Goal: Transaction & Acquisition: Subscribe to service/newsletter

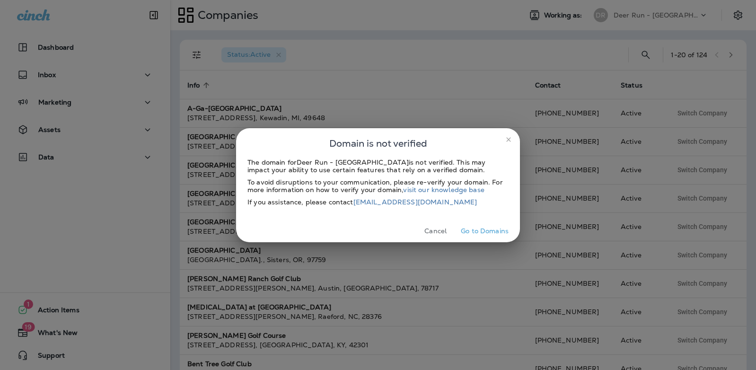
click at [508, 140] on icon "close" at bounding box center [509, 140] width 8 height 8
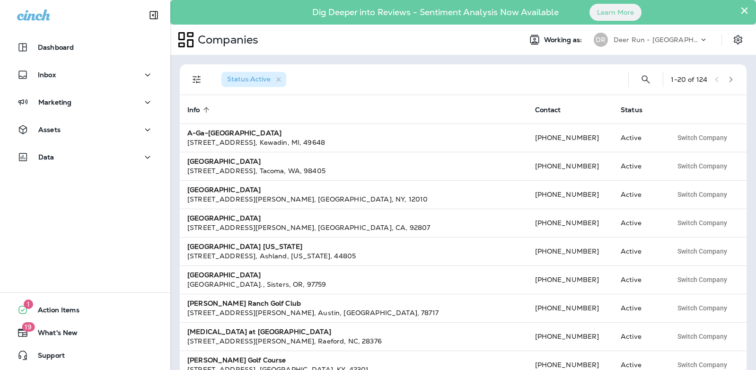
click at [58, 87] on div "Inbox" at bounding box center [85, 77] width 170 height 24
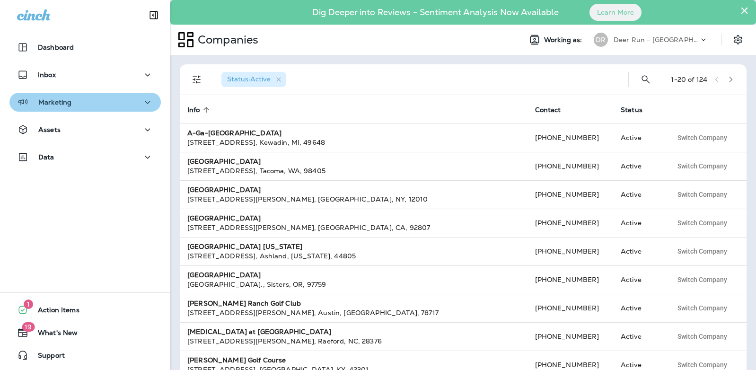
click at [57, 102] on p "Marketing" at bounding box center [54, 102] width 33 height 8
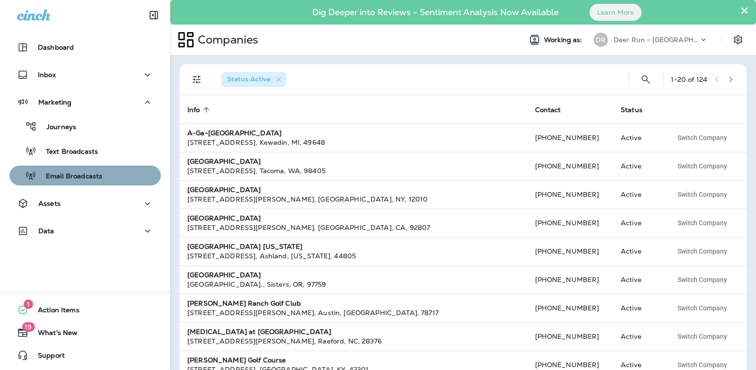
click at [62, 175] on p "Email Broadcasts" at bounding box center [69, 176] width 66 height 9
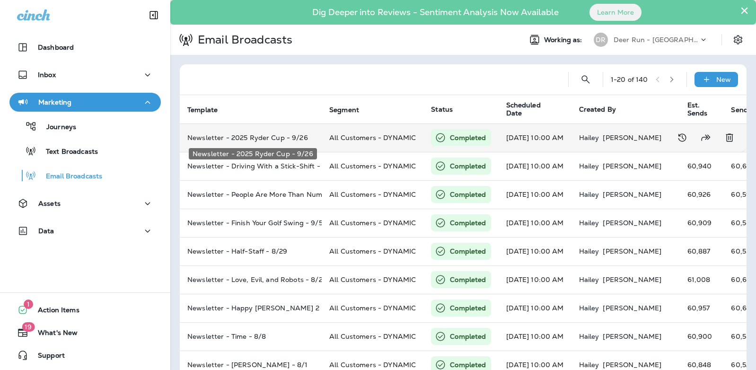
click at [264, 139] on p "Newsletter - 2025 Ryder Cup - 9/26" at bounding box center [250, 138] width 127 height 8
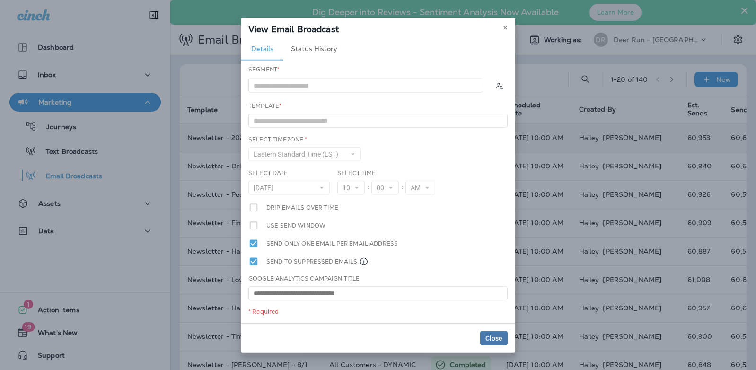
type input "**********"
click at [504, 30] on icon at bounding box center [505, 28] width 6 height 6
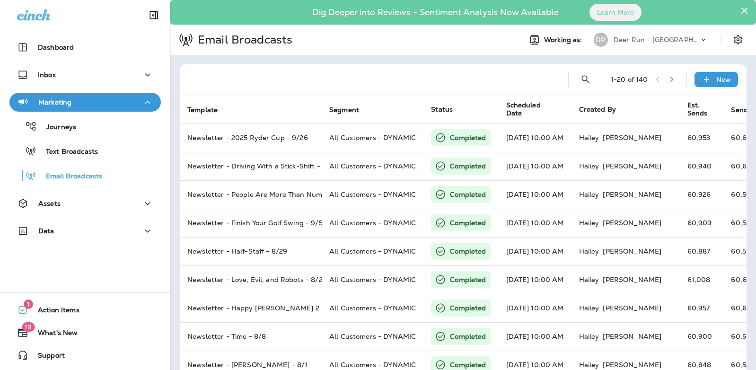
click at [653, 30] on div "DR Deer Run - MN" at bounding box center [651, 39] width 126 height 19
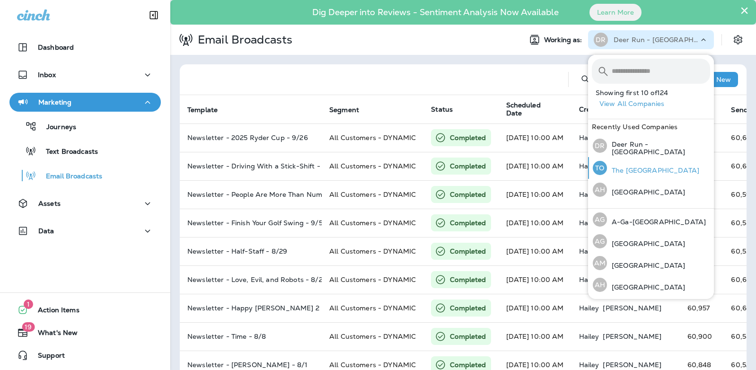
click at [635, 173] on p "The [GEOGRAPHIC_DATA]" at bounding box center [653, 171] width 92 height 8
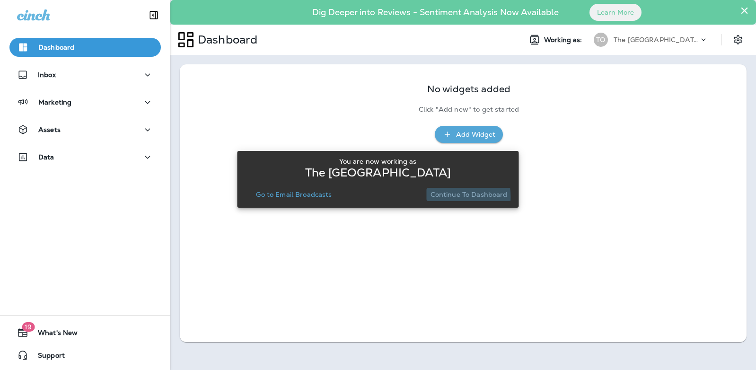
click at [442, 197] on p "Continue to Dashboard" at bounding box center [468, 195] width 77 height 8
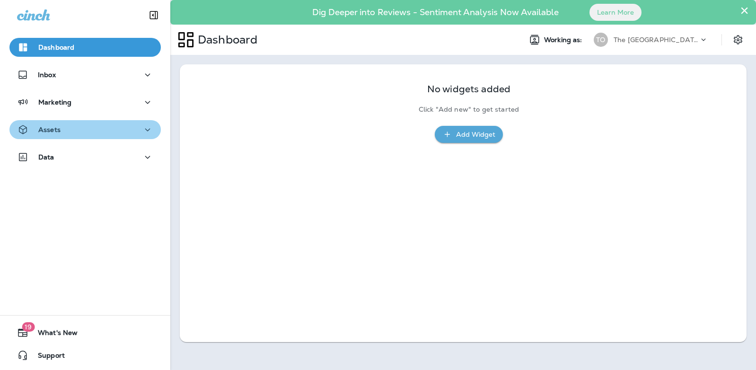
click at [81, 122] on button "Assets" at bounding box center [84, 129] width 151 height 19
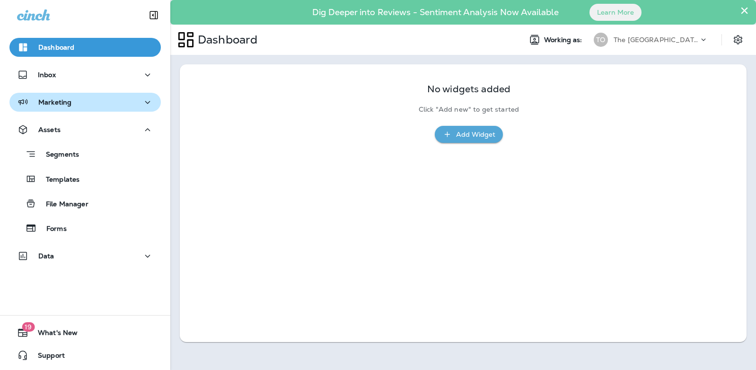
click at [93, 101] on div "Marketing" at bounding box center [85, 102] width 136 height 12
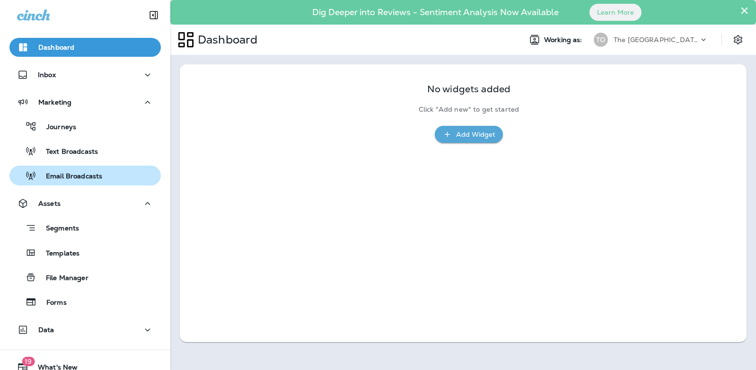
click at [87, 167] on button "Email Broadcasts" at bounding box center [84, 176] width 151 height 20
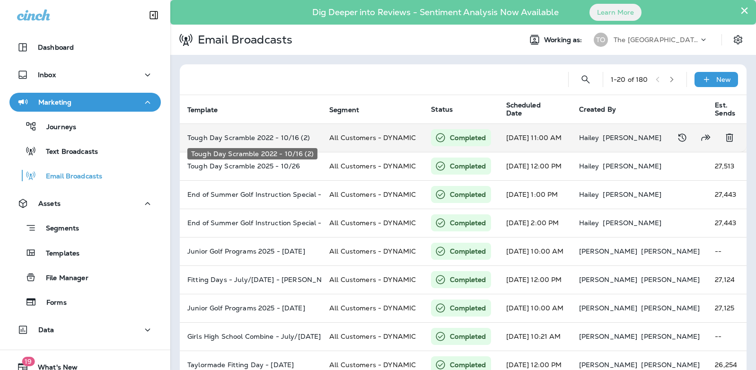
click at [283, 138] on p "Tough Day Scramble 2022 - 10/16 (2)" at bounding box center [250, 138] width 127 height 8
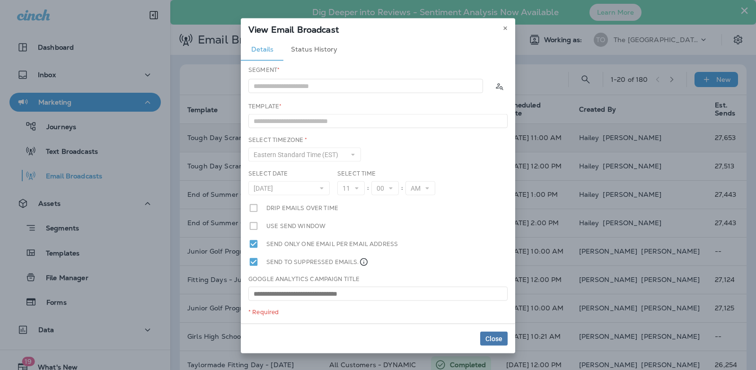
type input "**********"
click at [505, 29] on icon at bounding box center [505, 28] width 6 height 6
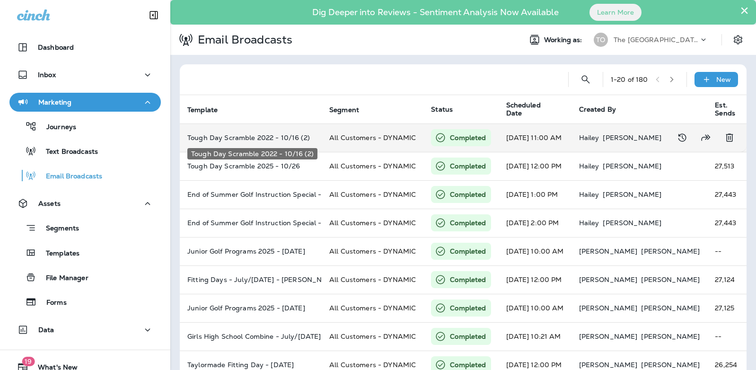
click at [277, 138] on p "Tough Day Scramble 2022 - 10/16 (2)" at bounding box center [250, 138] width 127 height 8
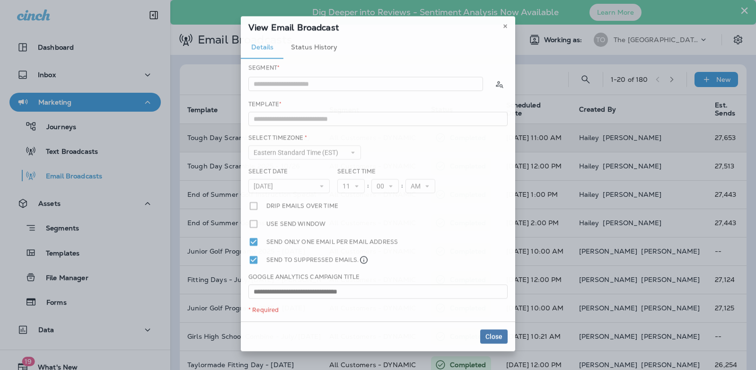
type input "**********"
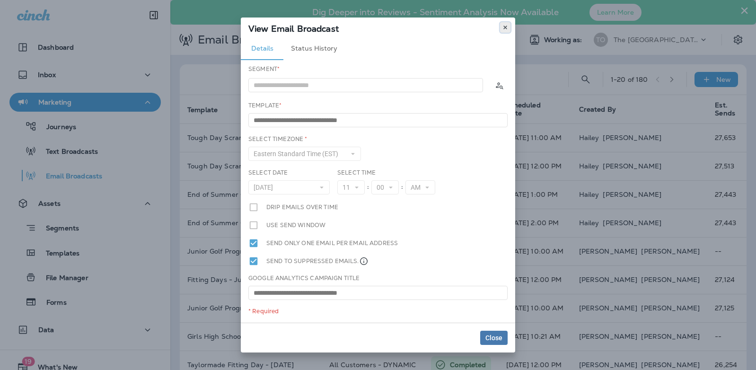
click at [504, 26] on use at bounding box center [504, 28] width 3 height 4
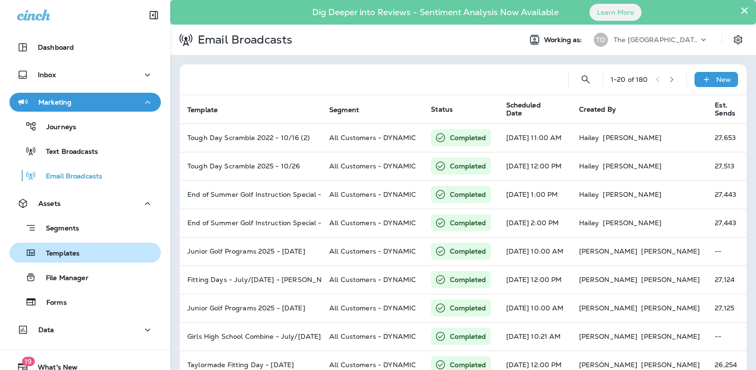
click at [79, 254] on div "Templates" at bounding box center [85, 252] width 144 height 14
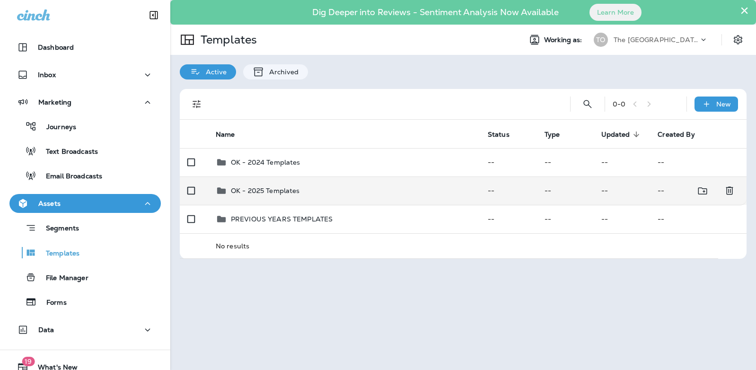
click at [277, 196] on td "OK - 2025 Templates" at bounding box center [344, 190] width 272 height 28
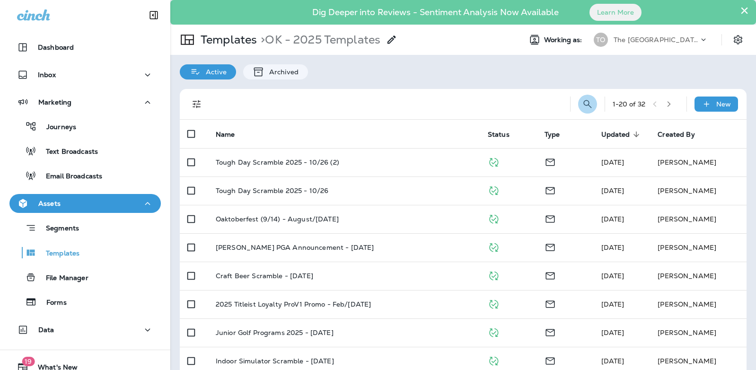
click at [585, 104] on icon "Search Templates" at bounding box center [587, 103] width 11 height 11
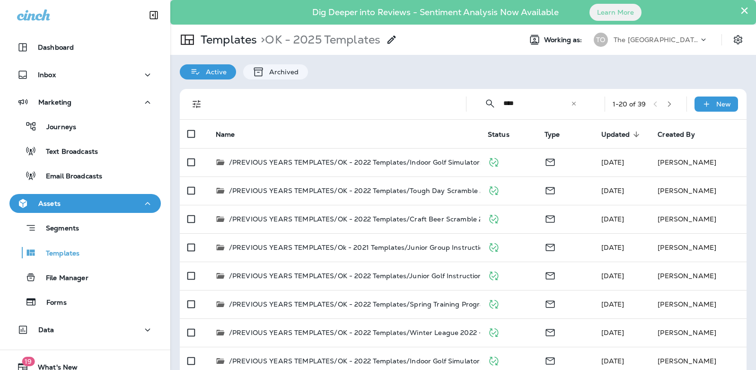
click at [503, 103] on input "****" at bounding box center [536, 103] width 67 height 25
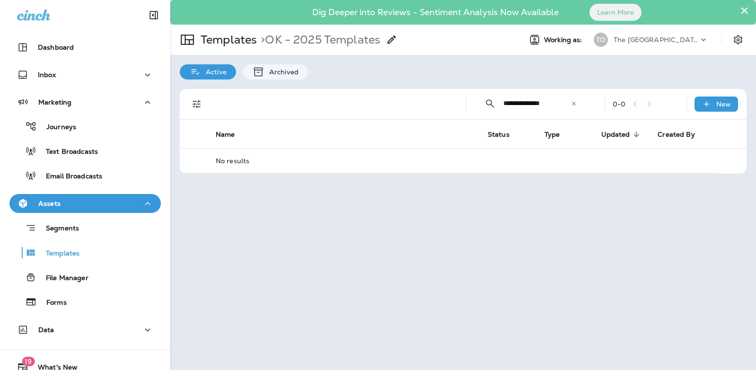
click at [526, 103] on input "**********" at bounding box center [536, 103] width 67 height 25
type input "**********"
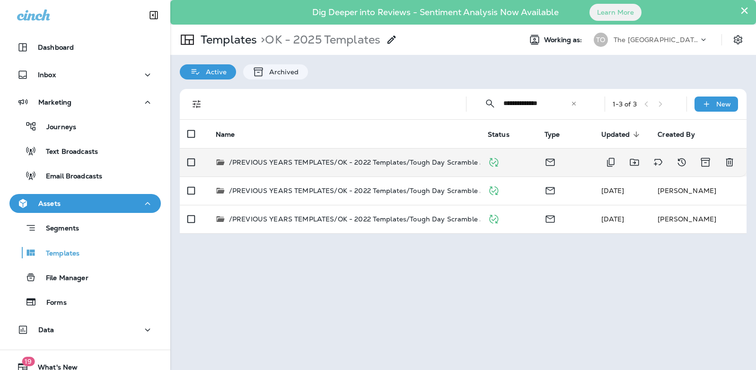
click at [400, 162] on p "/PREVIOUS YEARS TEMPLATES/OK - 2022 Templates/Tough Day Scramble 2022 - 10/16 (…" at bounding box center [380, 162] width 303 height 9
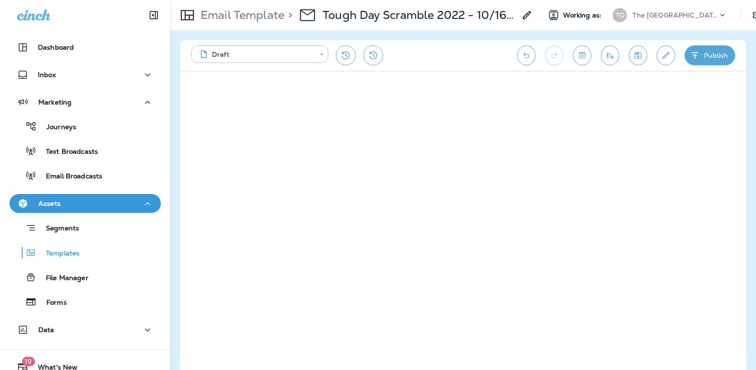
click at [80, 165] on div "Journeys Text Broadcasts Email Broadcasts" at bounding box center [84, 149] width 151 height 74
click at [80, 172] on p "Email Broadcasts" at bounding box center [69, 176] width 66 height 9
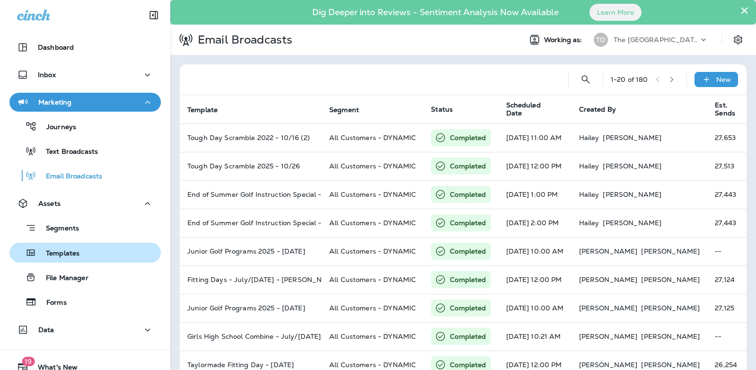
click at [75, 251] on p "Templates" at bounding box center [57, 253] width 43 height 9
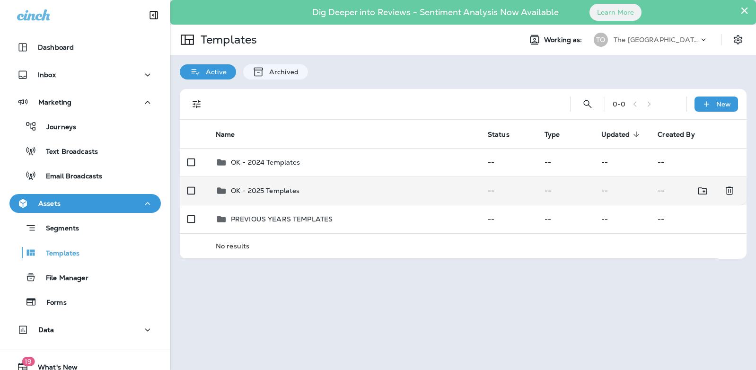
click at [279, 197] on td "OK - 2025 Templates" at bounding box center [344, 190] width 272 height 28
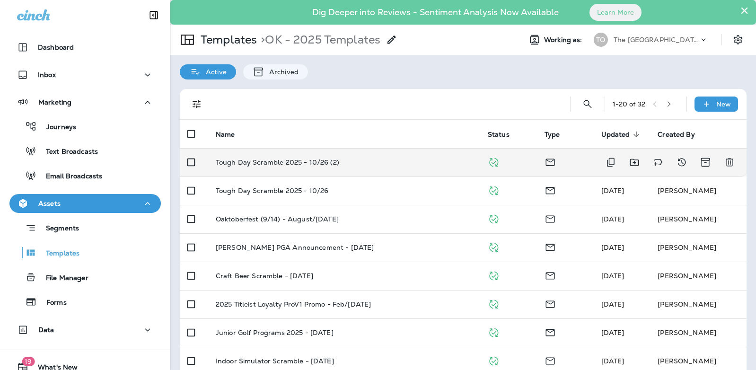
click at [299, 157] on td "Tough Day Scramble 2025 - 10/26 (2)" at bounding box center [344, 162] width 272 height 28
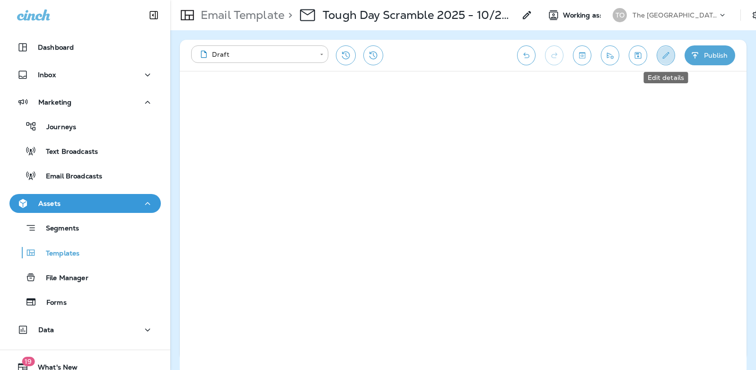
click at [664, 57] on icon "Edit details" at bounding box center [666, 55] width 10 height 9
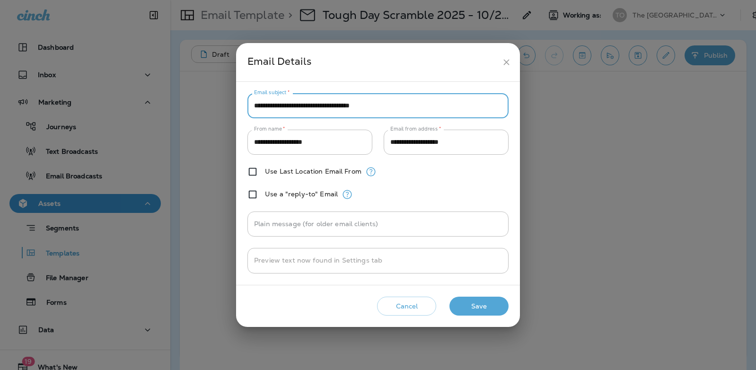
drag, startPoint x: 313, startPoint y: 106, endPoint x: 254, endPoint y: 99, distance: 59.5
click at [254, 99] on input "**********" at bounding box center [377, 105] width 261 height 25
click at [253, 105] on input "**********" at bounding box center [377, 105] width 261 height 25
type input "**********"
click at [501, 304] on button "Save" at bounding box center [478, 306] width 59 height 19
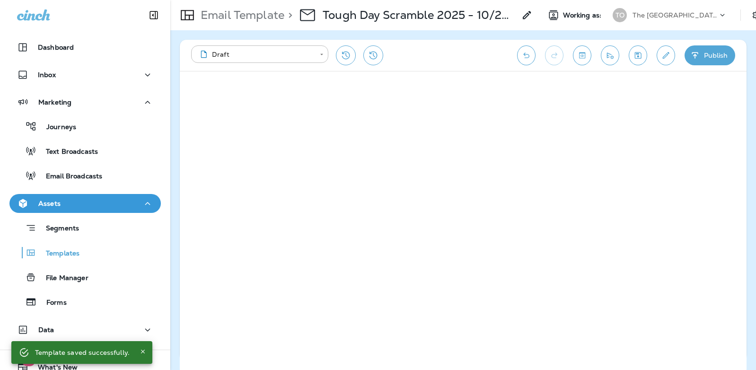
click at [640, 51] on icon "Save" at bounding box center [638, 55] width 10 height 9
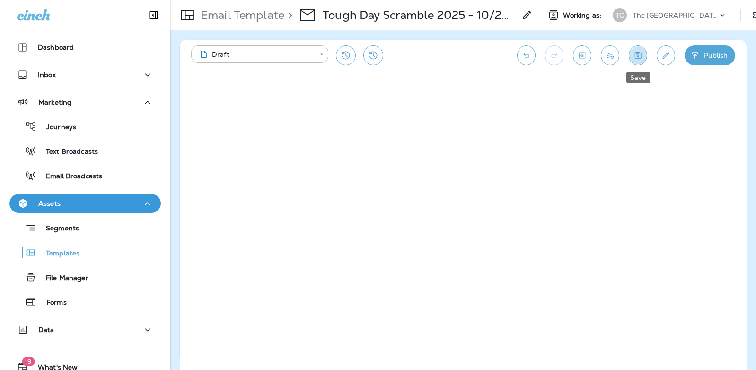
click at [636, 53] on icon "Save" at bounding box center [638, 55] width 7 height 7
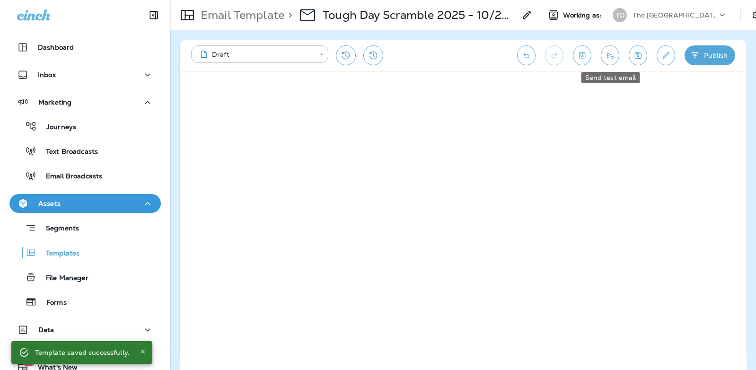
click at [608, 59] on icon "Send test email" at bounding box center [610, 55] width 10 height 9
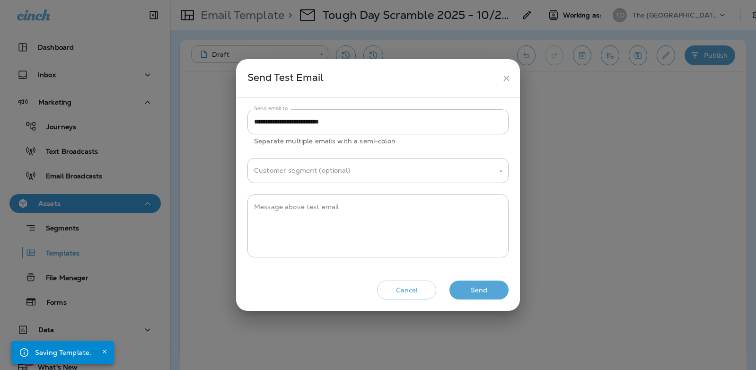
click at [464, 289] on button "Send" at bounding box center [478, 290] width 59 height 19
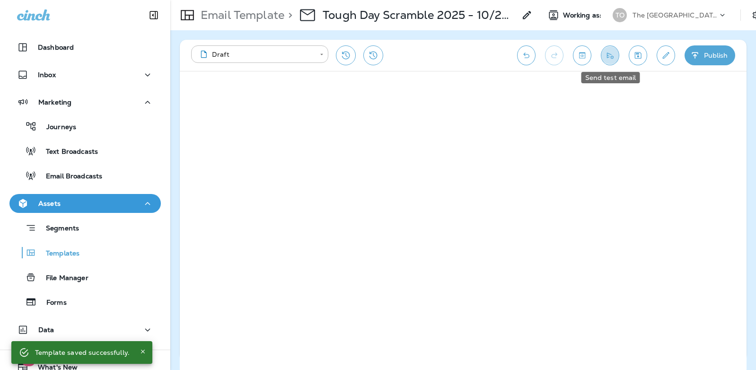
click at [615, 52] on button "Send test email" at bounding box center [610, 55] width 18 height 20
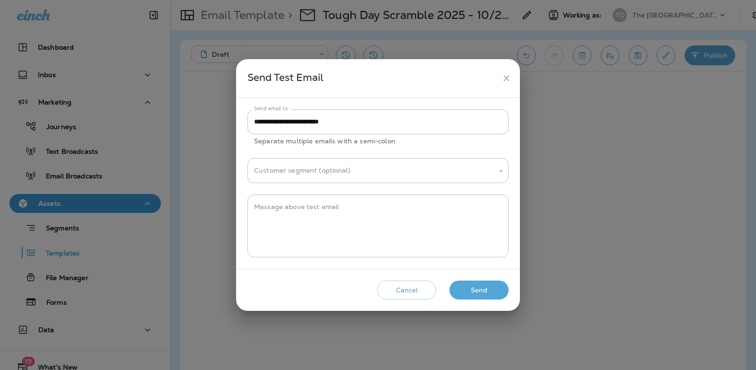
click at [497, 289] on button "Send" at bounding box center [478, 290] width 59 height 19
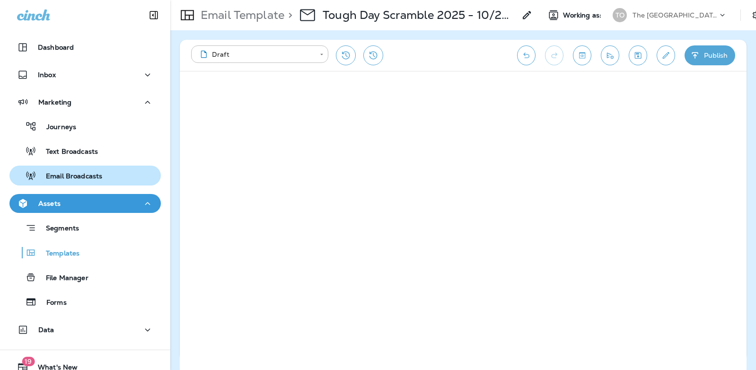
click at [79, 176] on p "Email Broadcasts" at bounding box center [69, 176] width 66 height 9
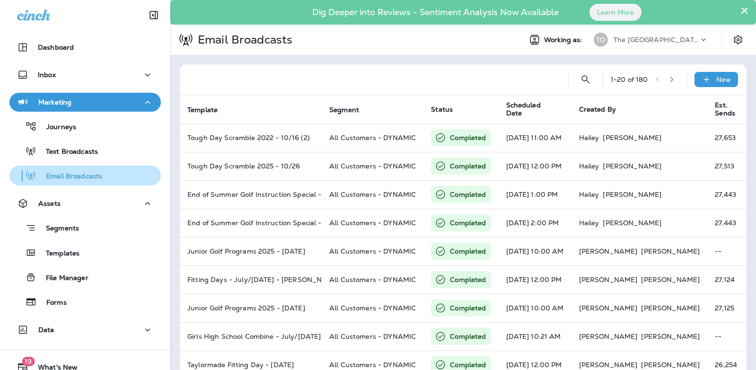
click at [104, 177] on div "Email Broadcasts" at bounding box center [85, 175] width 144 height 14
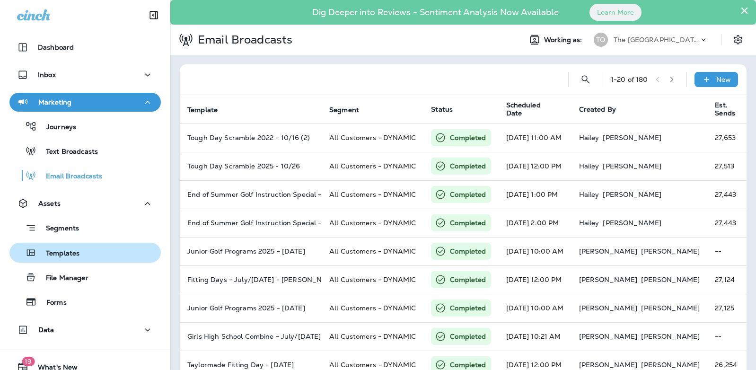
click at [88, 260] on button "Templates" at bounding box center [84, 253] width 151 height 20
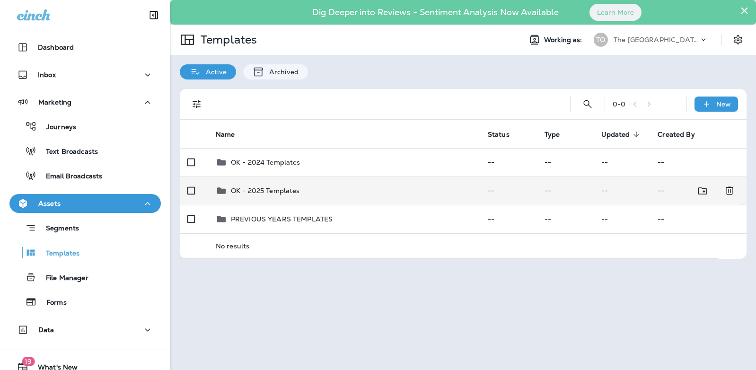
click at [285, 194] on p "OK - 2025 Templates" at bounding box center [265, 191] width 69 height 8
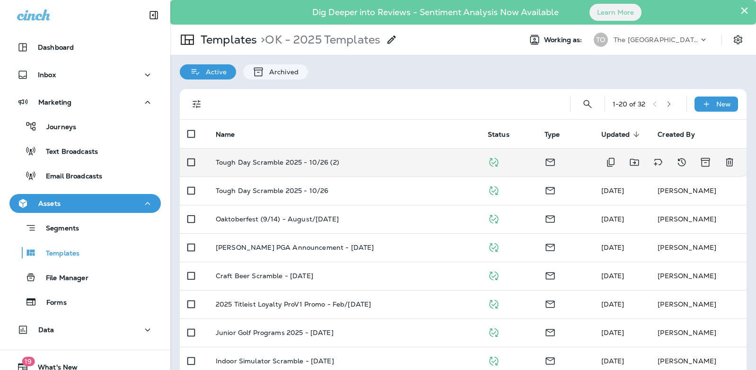
click at [310, 166] on p "Tough Day Scramble 2025 - 10/26 (2)" at bounding box center [277, 162] width 123 height 8
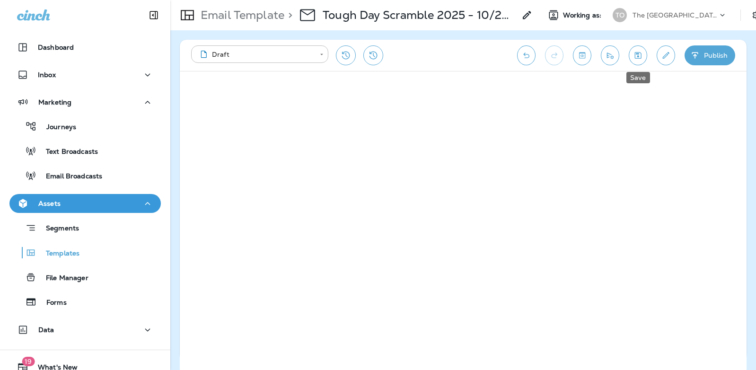
click at [642, 56] on icon "Save" at bounding box center [638, 55] width 10 height 9
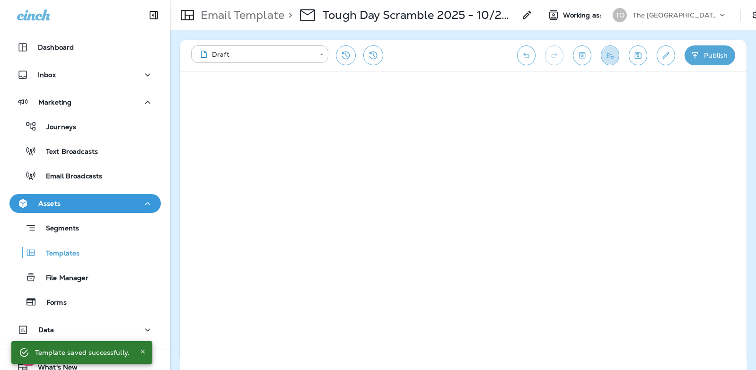
click at [607, 60] on icon "Send test email" at bounding box center [610, 55] width 10 height 9
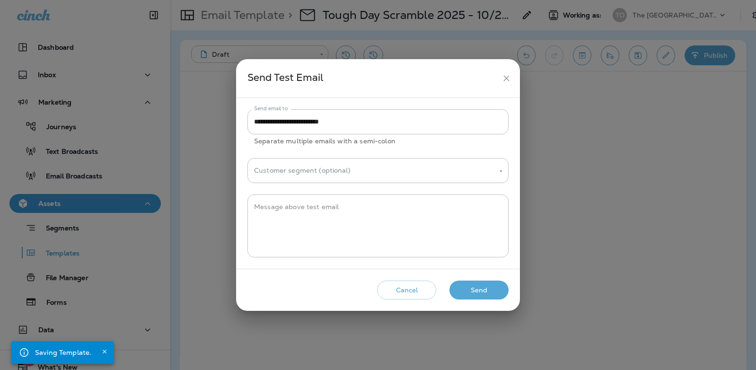
click at [479, 289] on button "Send" at bounding box center [478, 290] width 59 height 19
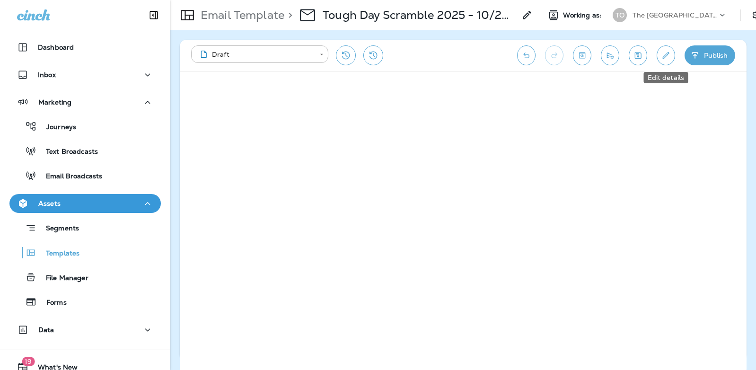
click at [660, 61] on button "Edit details" at bounding box center [666, 55] width 18 height 20
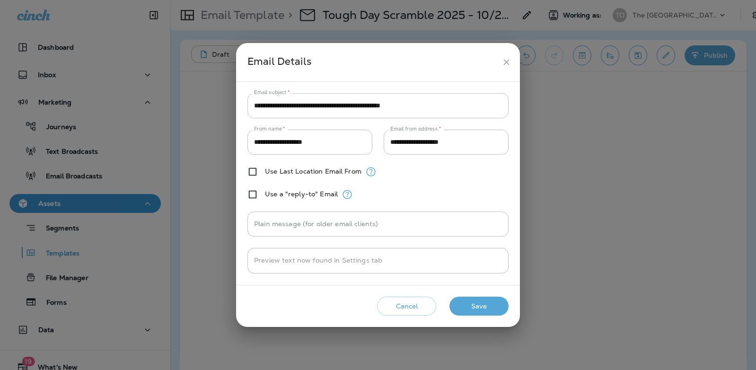
click at [254, 105] on input "**********" at bounding box center [377, 105] width 261 height 25
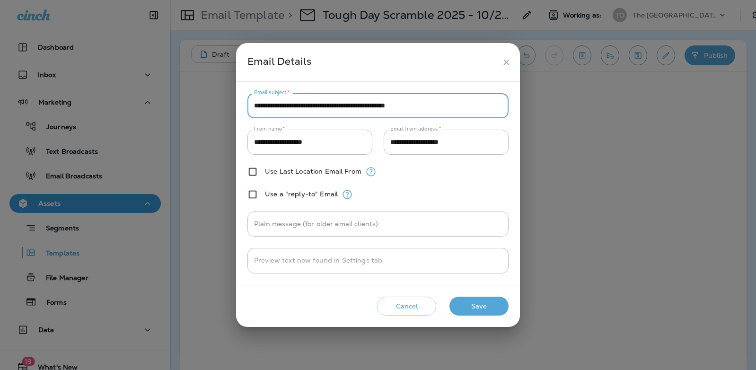
type input "**********"
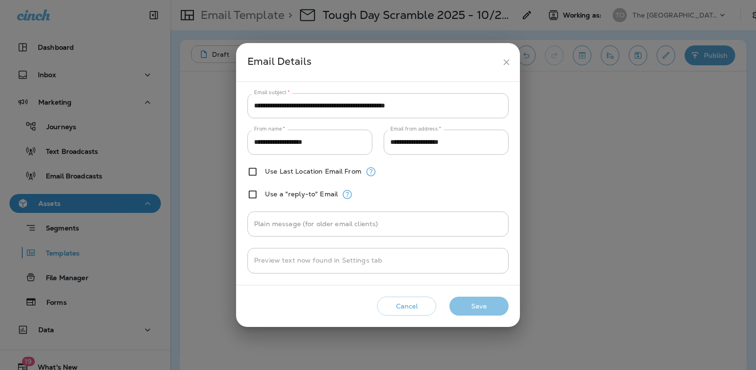
click at [464, 301] on button "Save" at bounding box center [478, 306] width 59 height 19
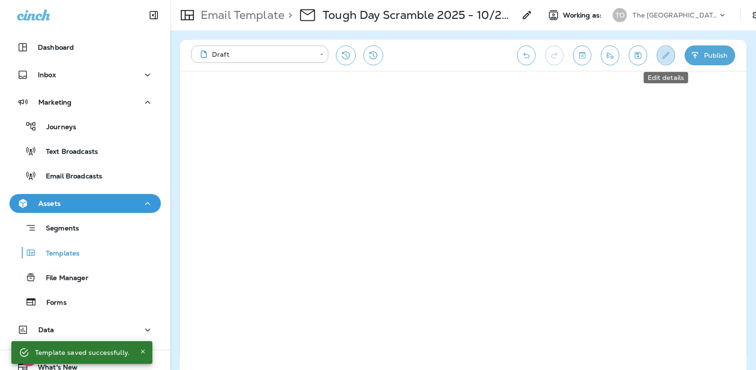
click at [663, 57] on icon "Edit details" at bounding box center [666, 55] width 7 height 7
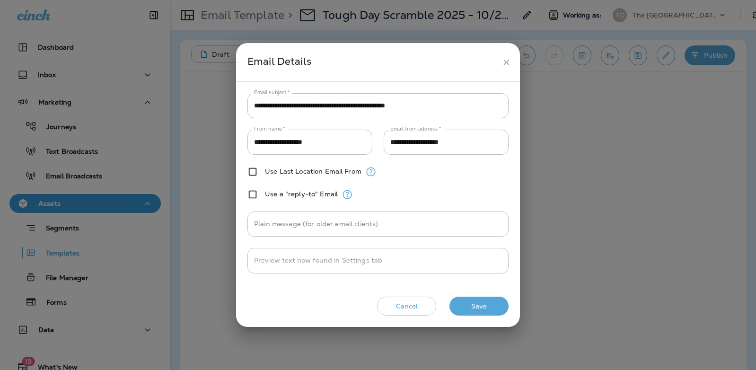
click at [510, 60] on icon "close" at bounding box center [506, 62] width 10 height 10
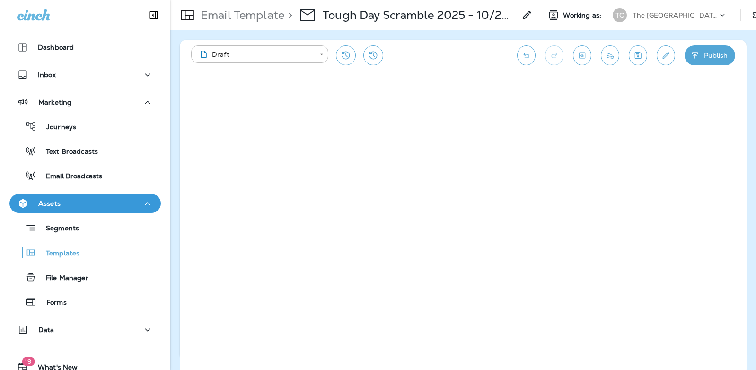
click at [635, 52] on icon "Save" at bounding box center [638, 55] width 7 height 7
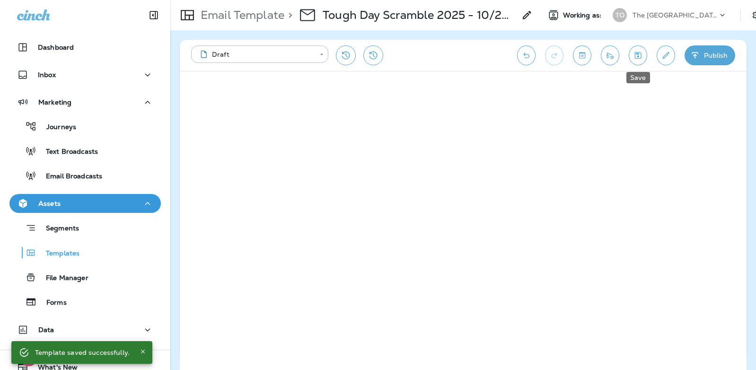
click at [639, 54] on icon "Save" at bounding box center [638, 55] width 10 height 9
click at [661, 10] on div "The [GEOGRAPHIC_DATA]" at bounding box center [674, 15] width 85 height 14
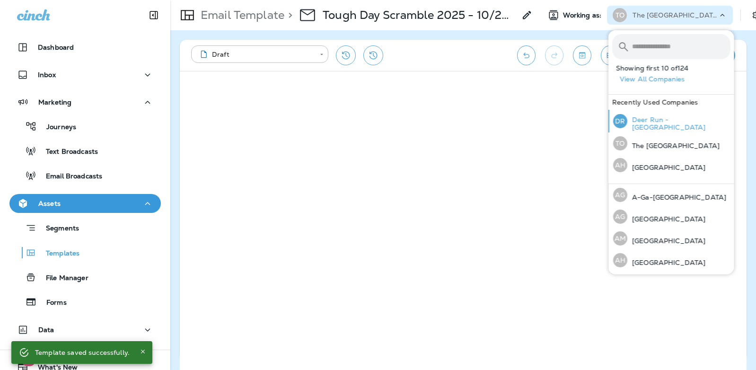
click at [670, 122] on p "Deer Run - MN" at bounding box center [678, 123] width 103 height 15
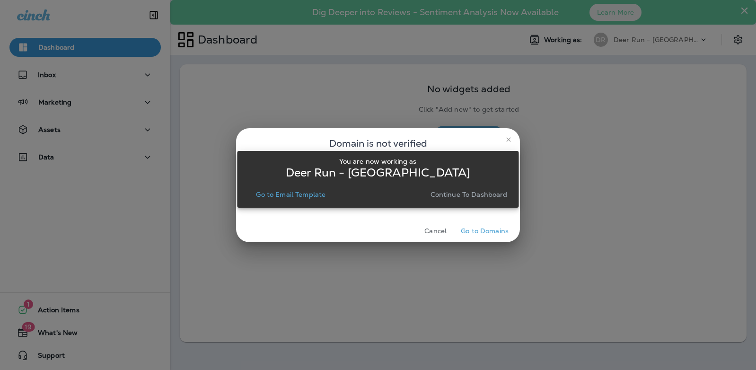
click at [487, 192] on p "Continue to Dashboard" at bounding box center [468, 195] width 77 height 8
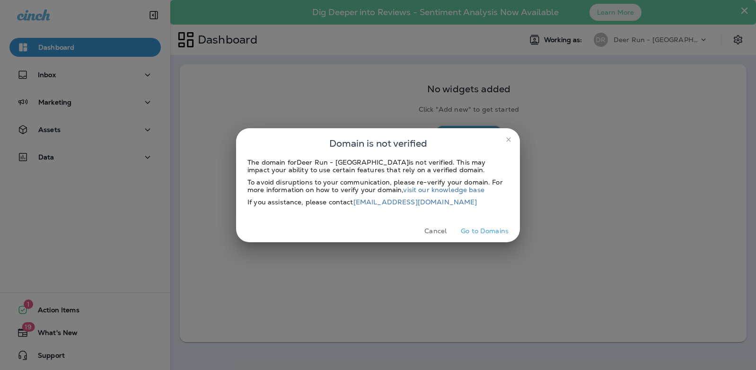
click at [508, 137] on icon "close" at bounding box center [509, 140] width 8 height 8
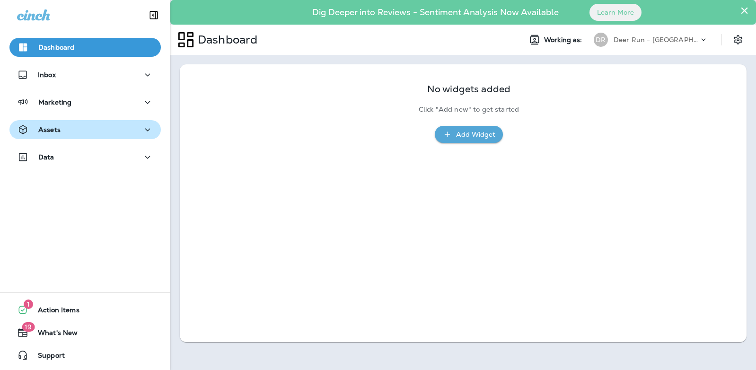
click at [70, 134] on div "Assets" at bounding box center [85, 130] width 136 height 12
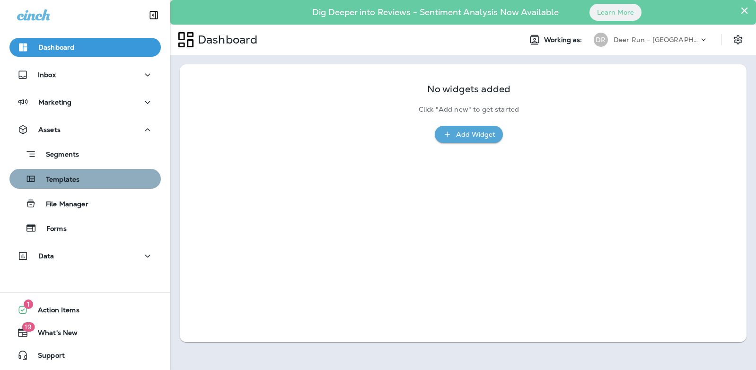
click at [70, 180] on p "Templates" at bounding box center [57, 179] width 43 height 9
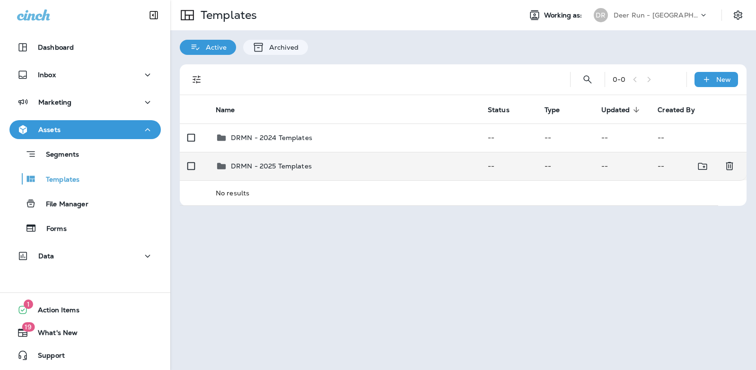
click at [277, 170] on div "DRMN - 2025 Templates" at bounding box center [271, 165] width 81 height 11
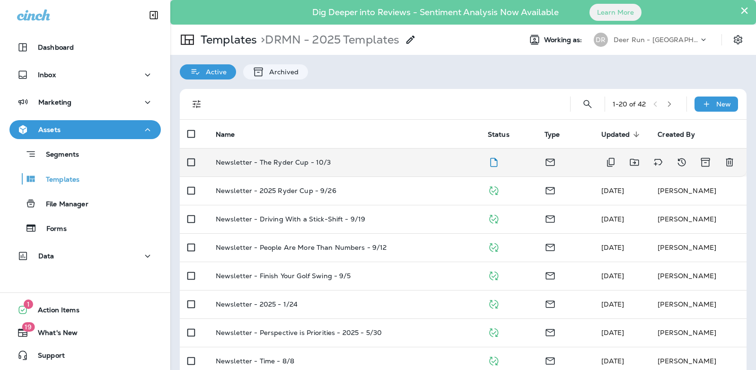
click at [296, 169] on td "Newsletter - The Ryder Cup - 10/3" at bounding box center [344, 162] width 272 height 28
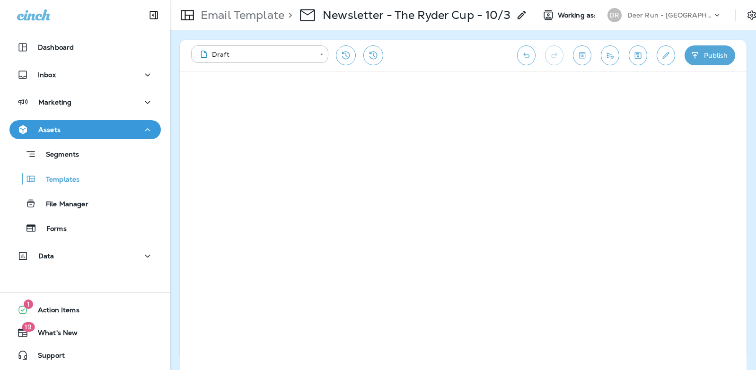
click at [719, 59] on button "Publish" at bounding box center [709, 55] width 51 height 20
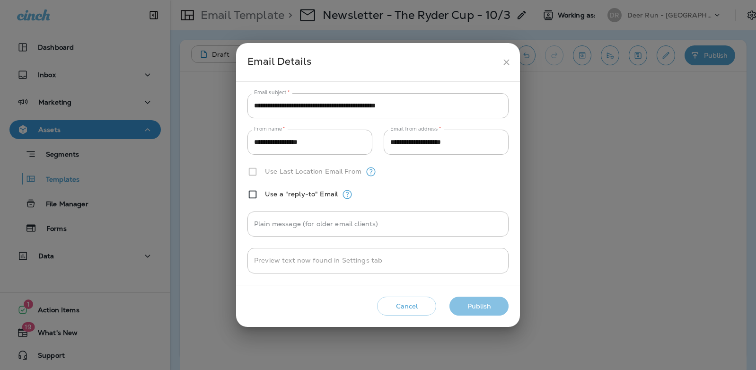
click at [468, 307] on button "Publish" at bounding box center [478, 306] width 59 height 19
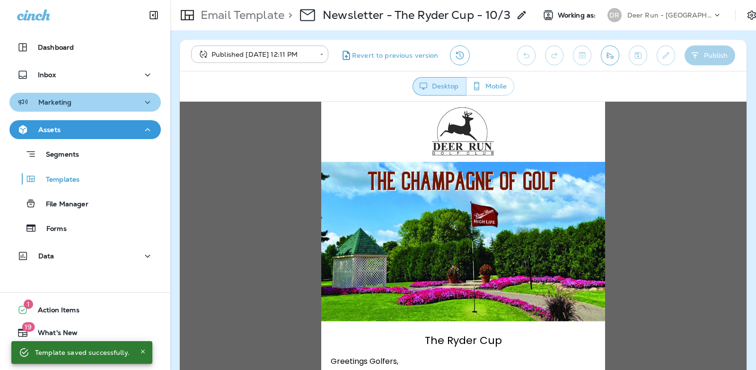
click at [86, 95] on button "Marketing" at bounding box center [84, 102] width 151 height 19
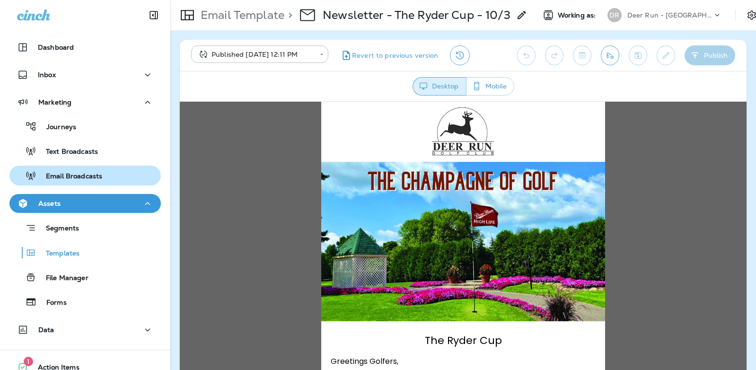
click at [83, 174] on p "Email Broadcasts" at bounding box center [69, 176] width 66 height 9
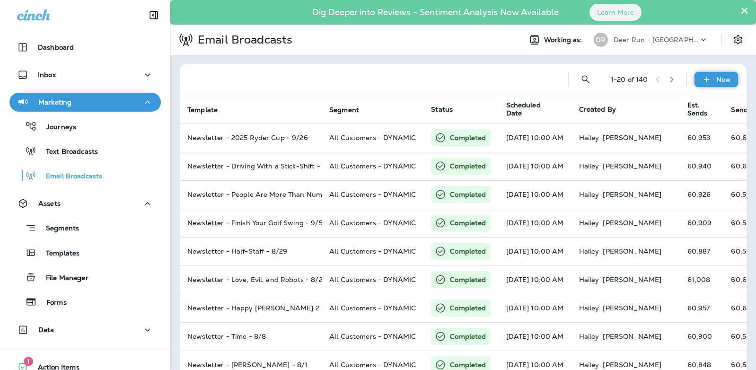
click at [716, 86] on div "New" at bounding box center [716, 79] width 44 height 15
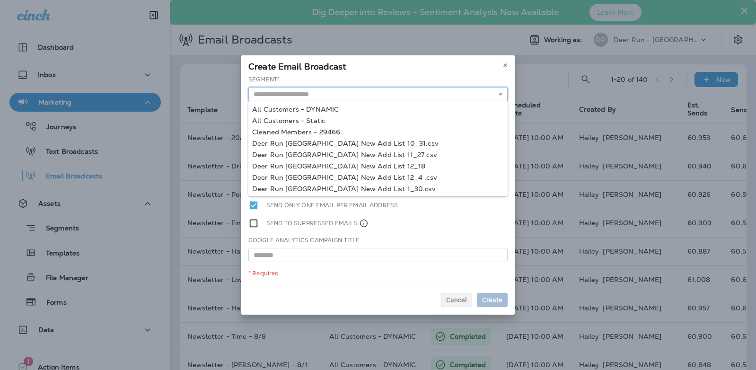
click at [311, 95] on input "text" at bounding box center [377, 94] width 259 height 14
type input "**********"
click at [322, 107] on div "**********" at bounding box center [378, 180] width 274 height 210
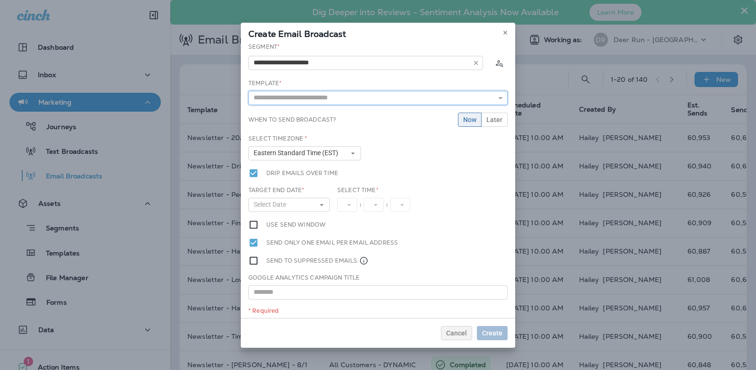
click at [420, 103] on input "text" at bounding box center [377, 98] width 259 height 14
type input "**********"
click at [350, 126] on div "**********" at bounding box center [378, 180] width 274 height 275
click at [370, 100] on input "**********" at bounding box center [377, 98] width 259 height 14
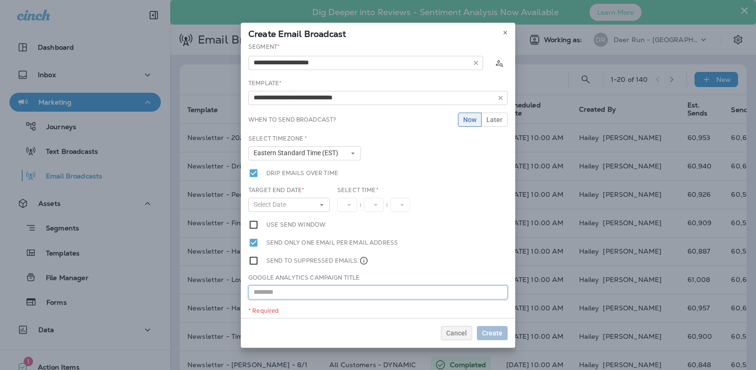
click at [309, 294] on input "text" at bounding box center [377, 292] width 259 height 14
paste input "**********"
type input "**********"
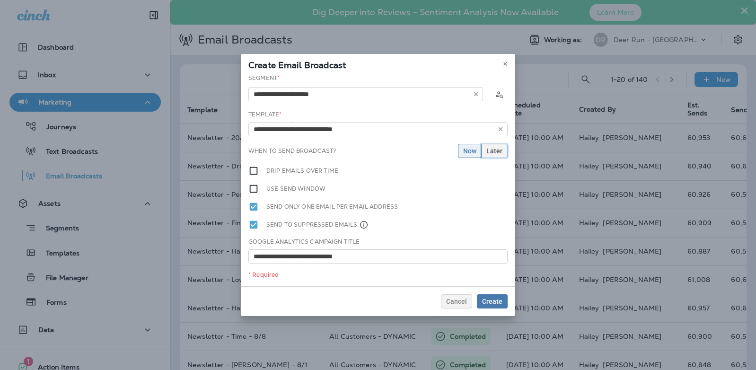
click at [491, 150] on span "Later" at bounding box center [494, 151] width 16 height 7
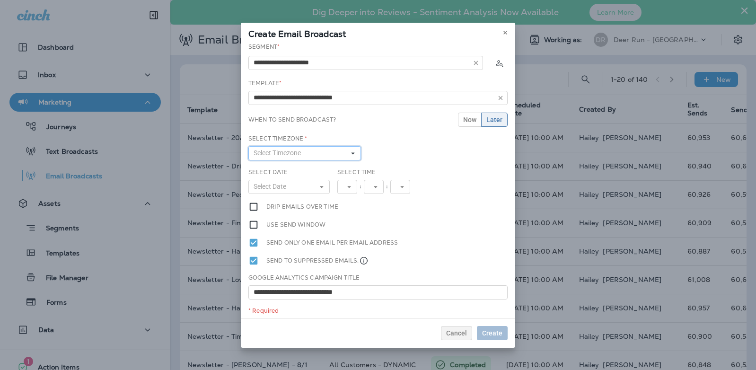
click at [323, 151] on button "Select Timezone" at bounding box center [304, 153] width 113 height 14
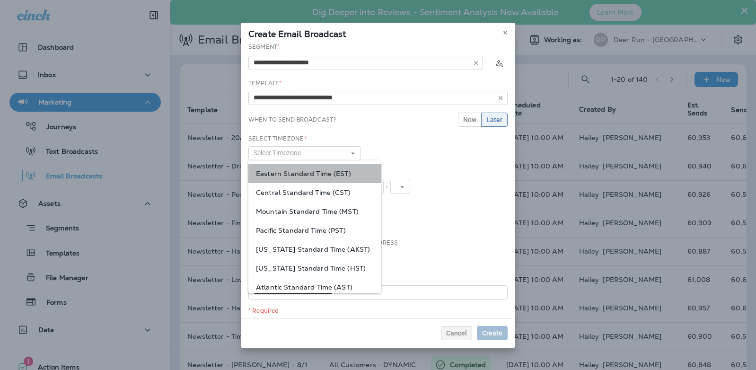
click at [316, 172] on span "Eastern Standard Time (EST)" at bounding box center [314, 174] width 117 height 8
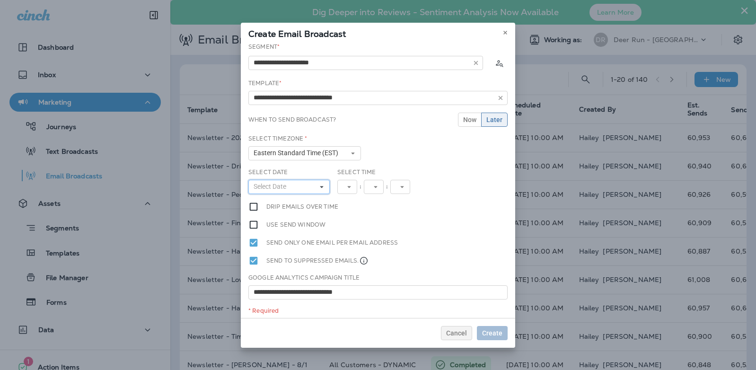
click at [304, 188] on button "Select Date" at bounding box center [288, 187] width 81 height 14
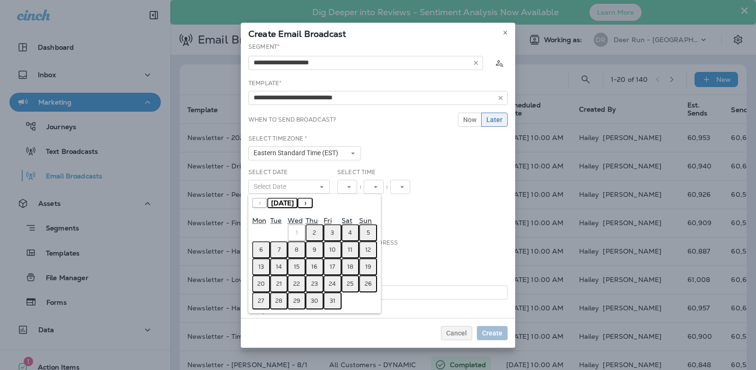
click at [330, 232] on button "3" at bounding box center [333, 232] width 18 height 17
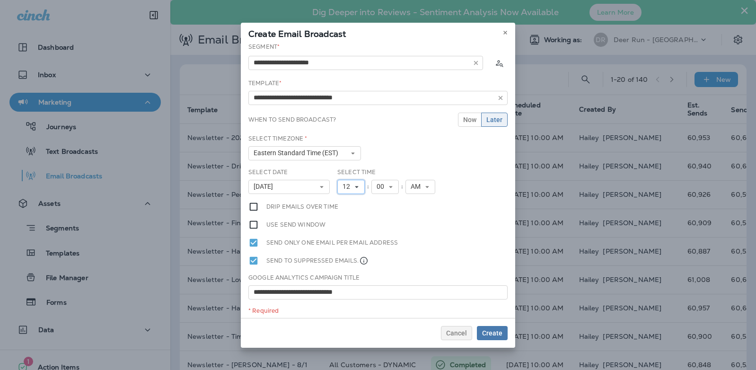
click at [352, 182] on button "12" at bounding box center [350, 187] width 27 height 14
click at [349, 306] on link "10" at bounding box center [350, 303] width 27 height 11
click at [469, 197] on div "Select Date October 3, 2025 « ‹ October 2025 › » Mon Tue Wed Thu Fri Sat Sun 1 …" at bounding box center [378, 185] width 267 height 34
click at [500, 336] on span "Create" at bounding box center [492, 333] width 20 height 7
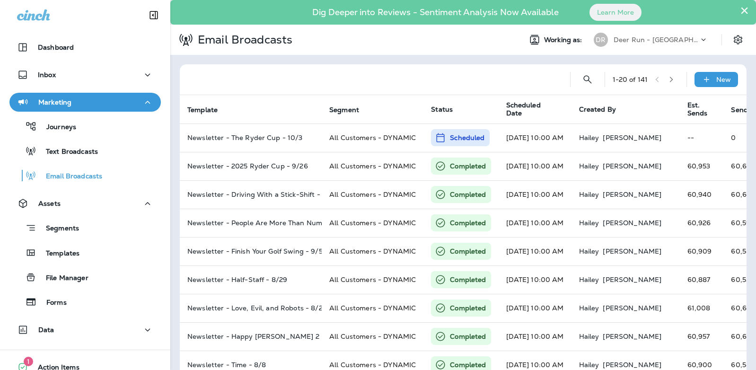
click at [655, 41] on p "Deer Run - MN" at bounding box center [656, 40] width 85 height 8
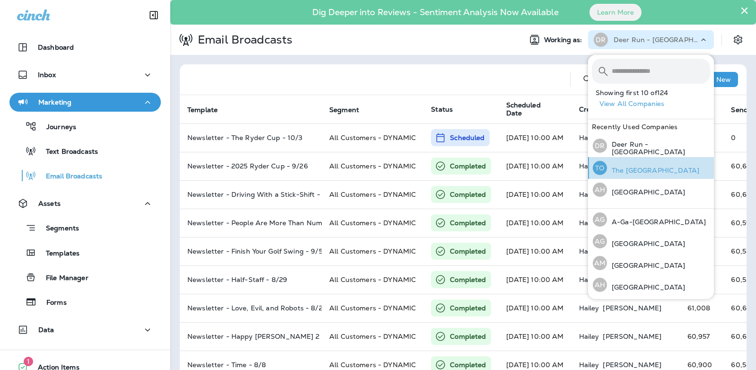
click at [654, 167] on p "The [GEOGRAPHIC_DATA]" at bounding box center [653, 171] width 92 height 8
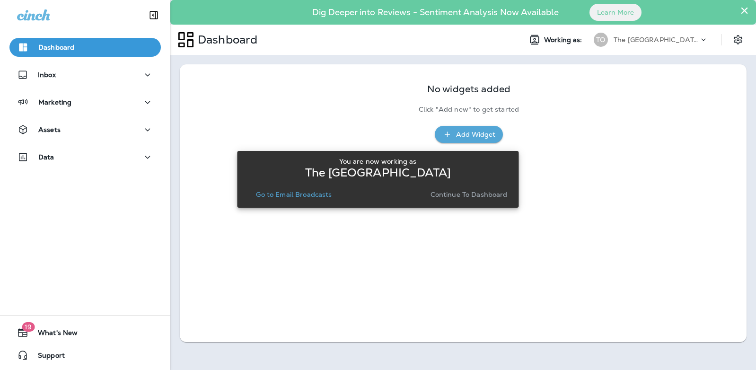
click at [477, 191] on p "Continue to Dashboard" at bounding box center [468, 195] width 77 height 8
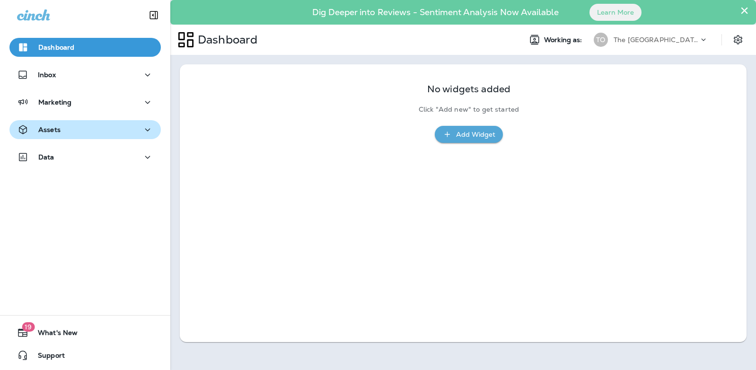
click at [103, 130] on div "Assets" at bounding box center [85, 130] width 136 height 12
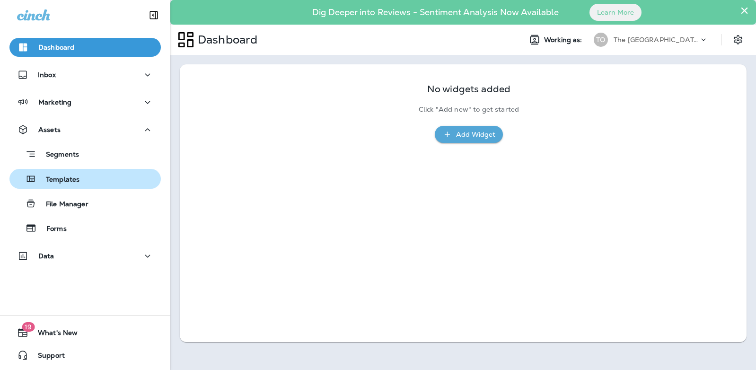
click at [89, 179] on div "Templates" at bounding box center [85, 179] width 144 height 14
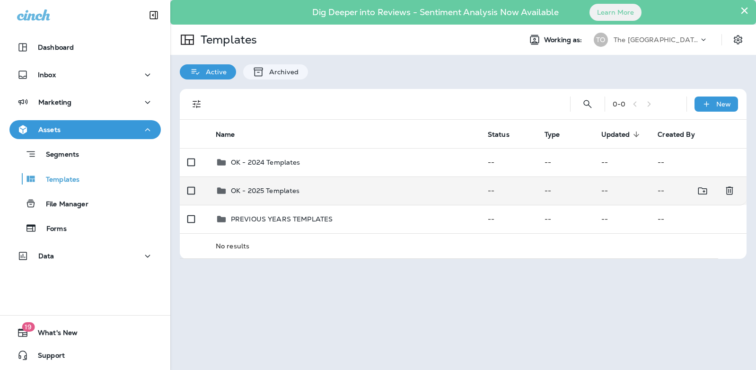
click at [270, 195] on div "OK - 2025 Templates" at bounding box center [265, 190] width 69 height 11
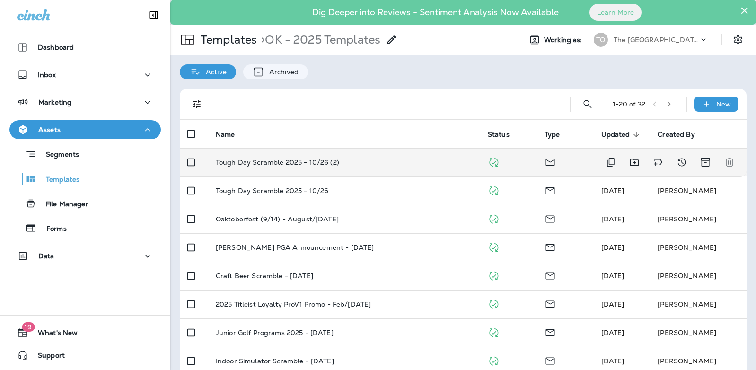
click at [295, 167] on td "Tough Day Scramble 2025 - 10/26 (2)" at bounding box center [344, 162] width 272 height 28
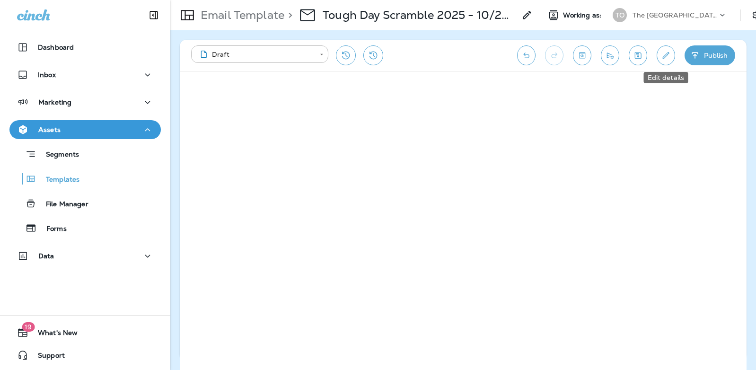
click at [661, 59] on icon "Edit details" at bounding box center [666, 55] width 10 height 9
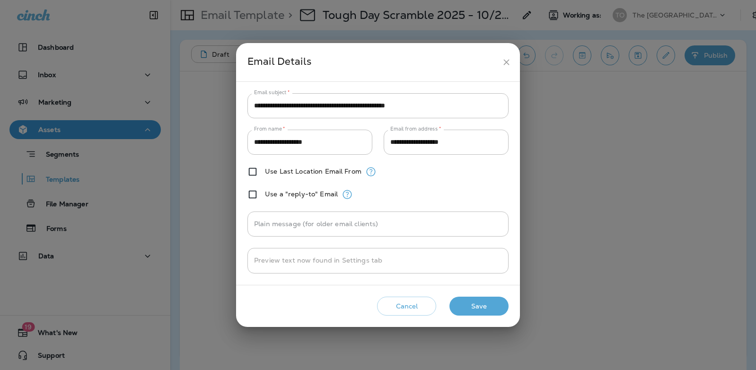
click at [485, 308] on button "Save" at bounding box center [478, 306] width 59 height 19
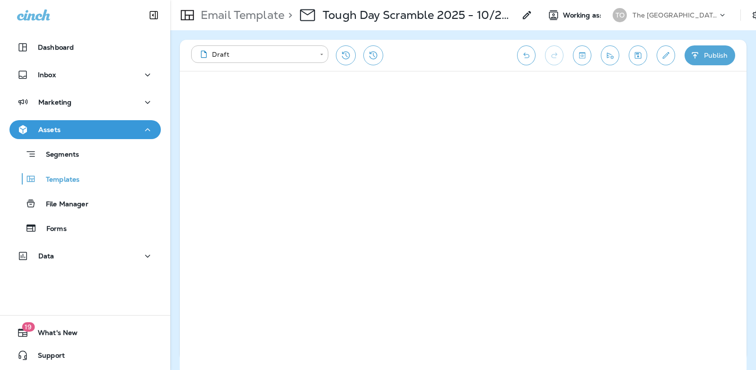
click at [705, 53] on button "Publish" at bounding box center [709, 55] width 51 height 20
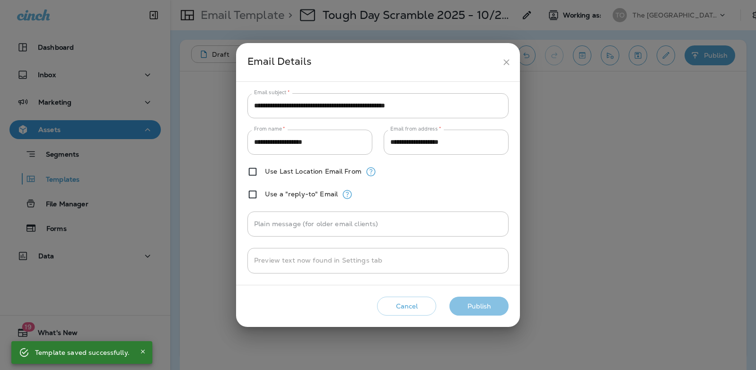
click at [480, 303] on button "Publish" at bounding box center [478, 306] width 59 height 19
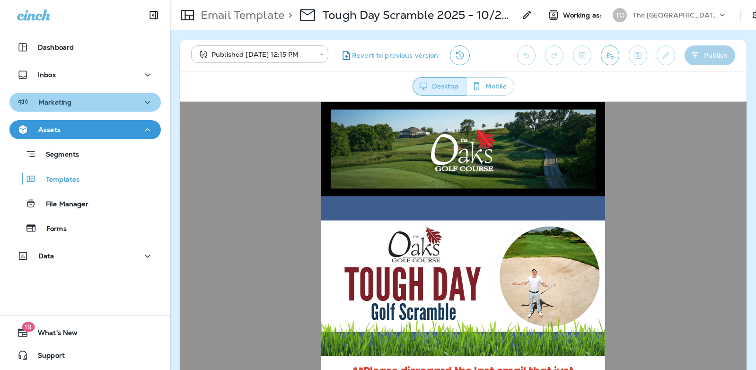
click at [93, 103] on div "Marketing" at bounding box center [85, 102] width 136 height 12
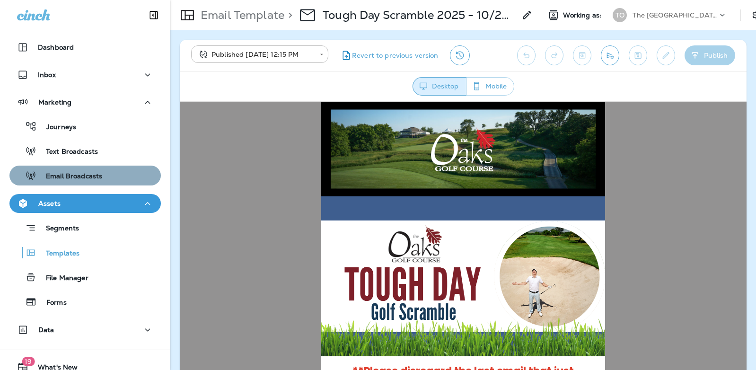
click at [85, 170] on div "Email Broadcasts" at bounding box center [57, 175] width 89 height 14
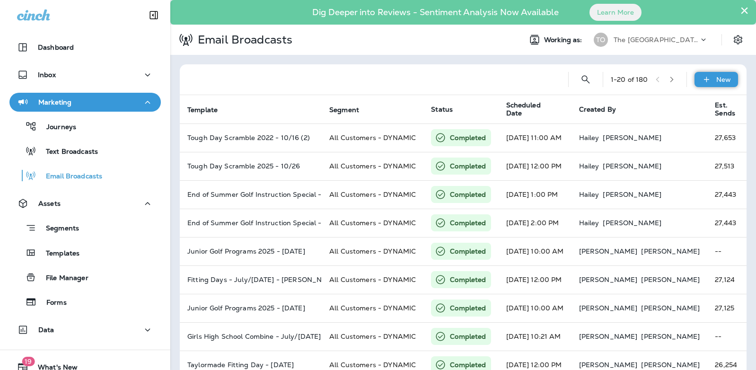
click at [721, 78] on p "New" at bounding box center [723, 80] width 15 height 8
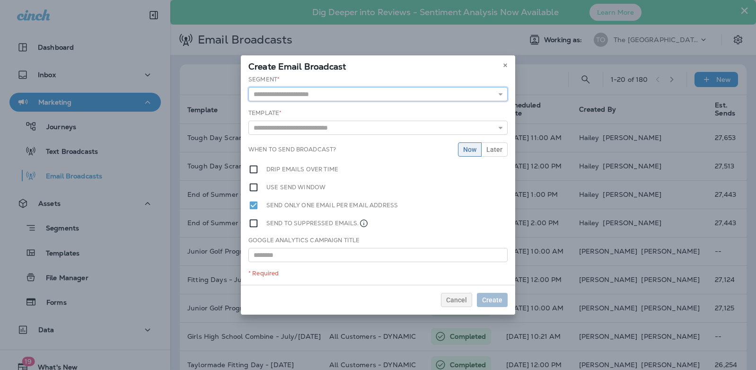
click at [374, 97] on input "text" at bounding box center [377, 94] width 259 height 14
type input "**********"
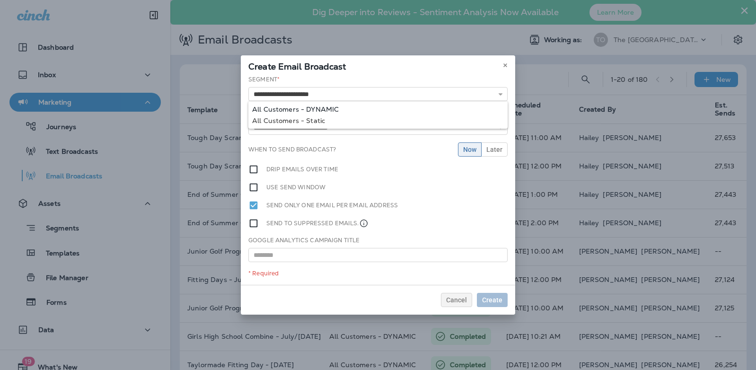
click at [327, 108] on div "**********" at bounding box center [378, 180] width 274 height 210
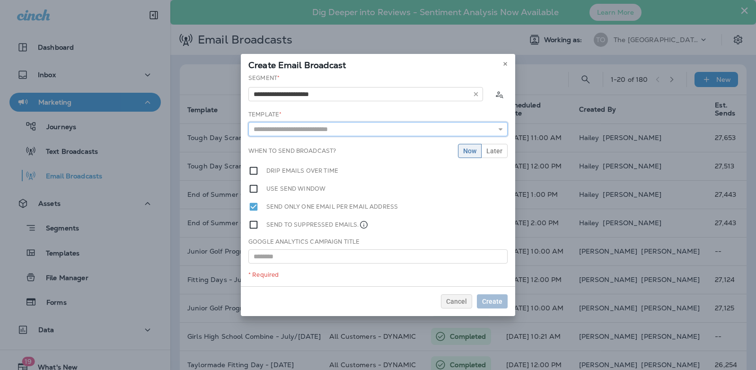
click at [312, 132] on input "text" at bounding box center [377, 129] width 259 height 14
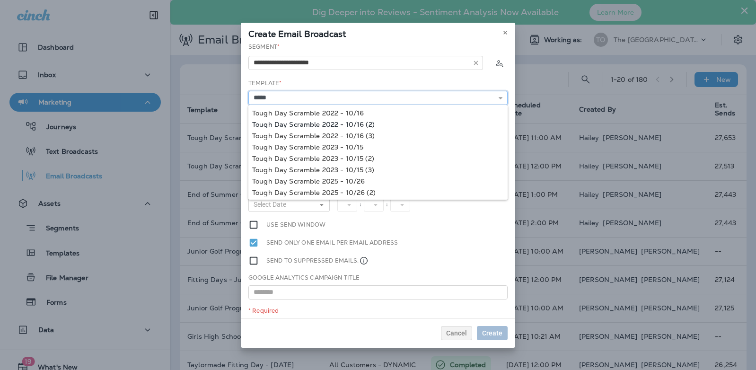
scroll to position [12, 0]
type input "*****"
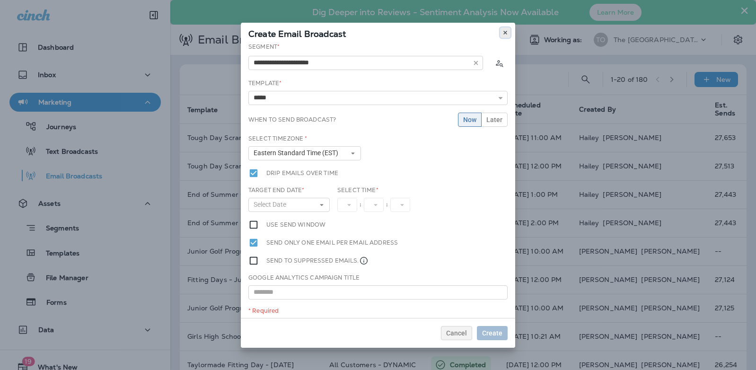
click at [507, 30] on icon at bounding box center [505, 33] width 6 height 6
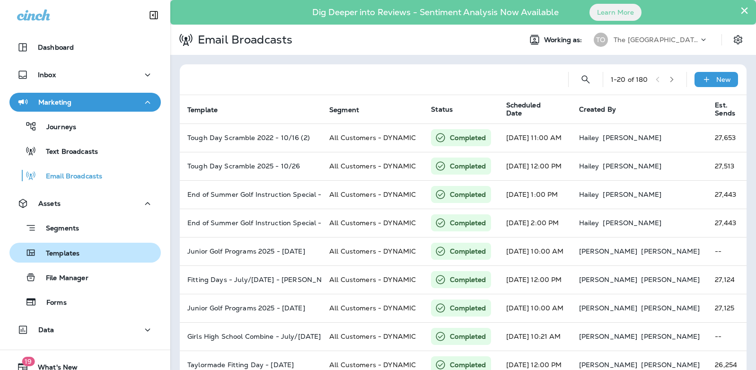
click at [70, 254] on p "Templates" at bounding box center [57, 253] width 43 height 9
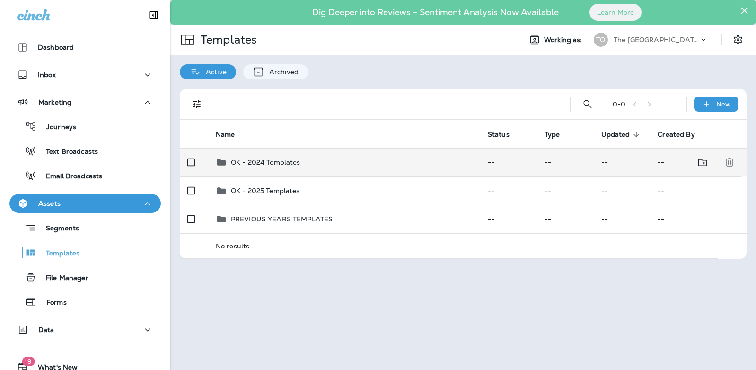
click at [271, 172] on td "OK - 2024 Templates" at bounding box center [344, 162] width 272 height 28
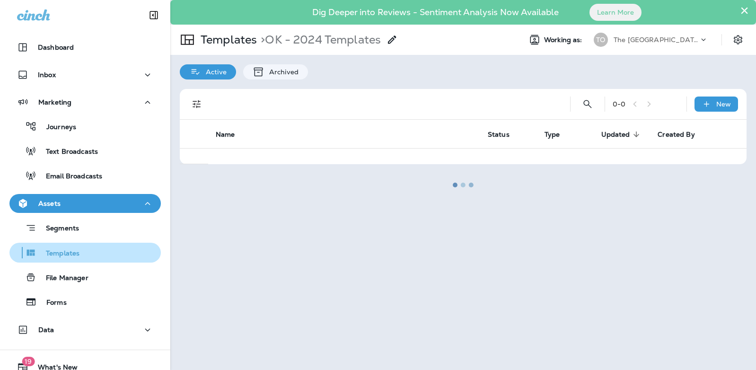
click at [78, 248] on div "Templates" at bounding box center [46, 252] width 66 height 14
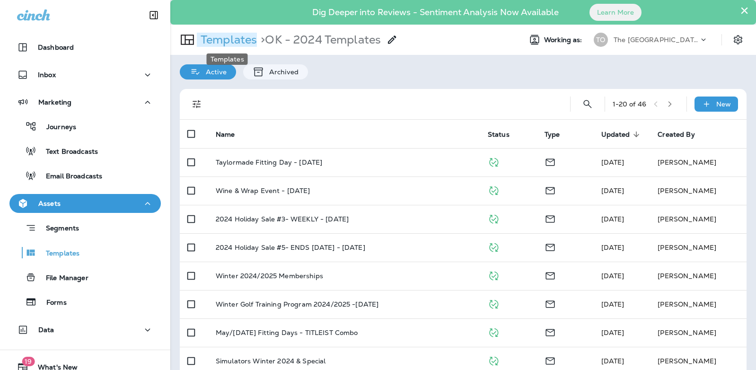
click at [229, 39] on p "Templates" at bounding box center [227, 40] width 60 height 14
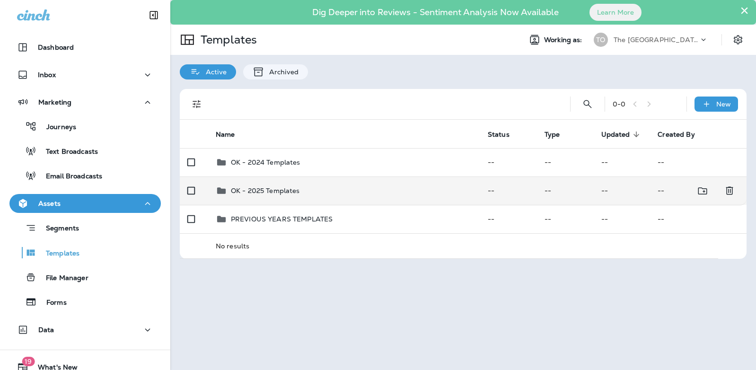
click at [249, 189] on p "OK - 2025 Templates" at bounding box center [265, 191] width 69 height 8
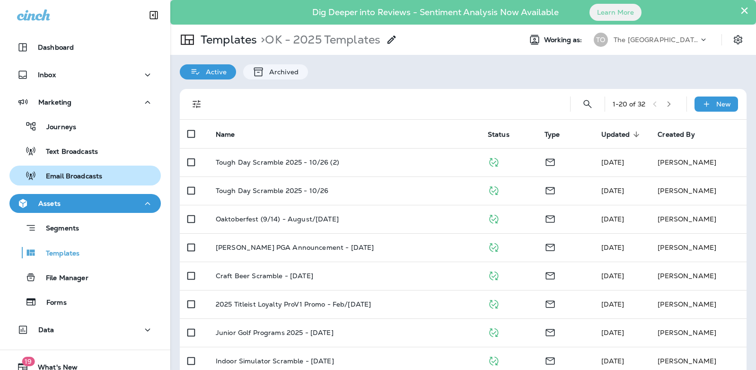
click at [102, 180] on div "Email Broadcasts" at bounding box center [85, 175] width 144 height 14
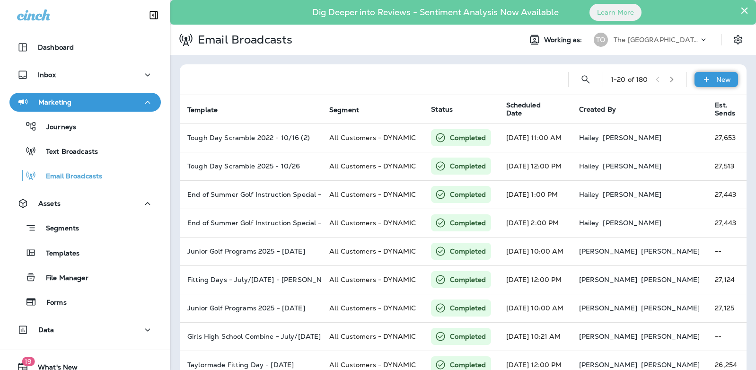
click at [725, 74] on div "New" at bounding box center [716, 79] width 44 height 15
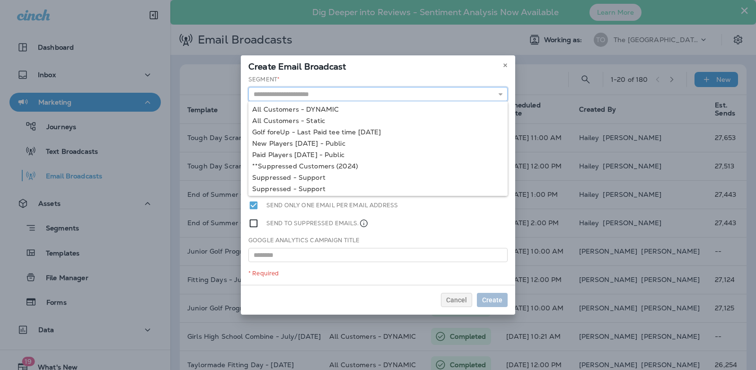
click at [299, 88] on input "text" at bounding box center [377, 94] width 259 height 14
type input "**********"
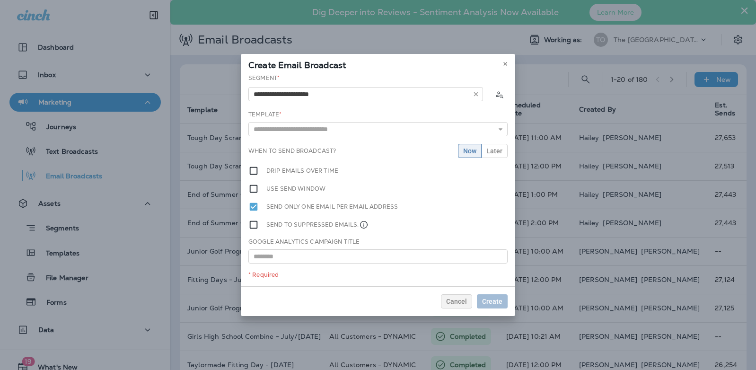
click at [308, 110] on div "**********" at bounding box center [378, 180] width 274 height 212
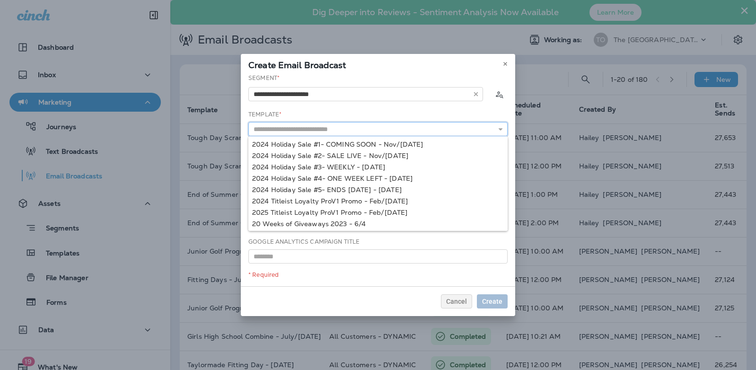
click at [293, 127] on input "text" at bounding box center [377, 129] width 259 height 14
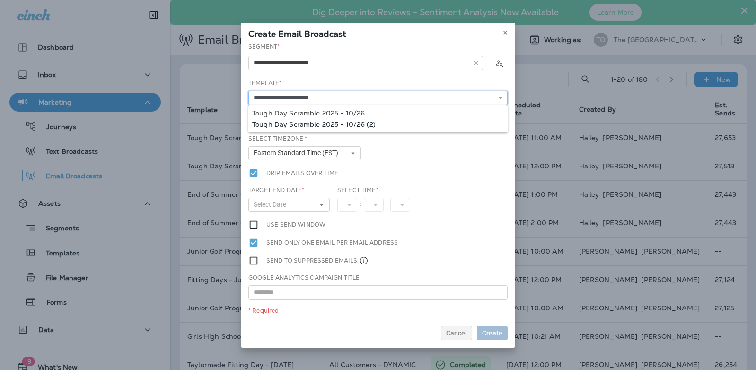
type input "**********"
click at [361, 122] on div "**********" at bounding box center [378, 180] width 274 height 275
click at [373, 94] on input "**********" at bounding box center [377, 98] width 259 height 14
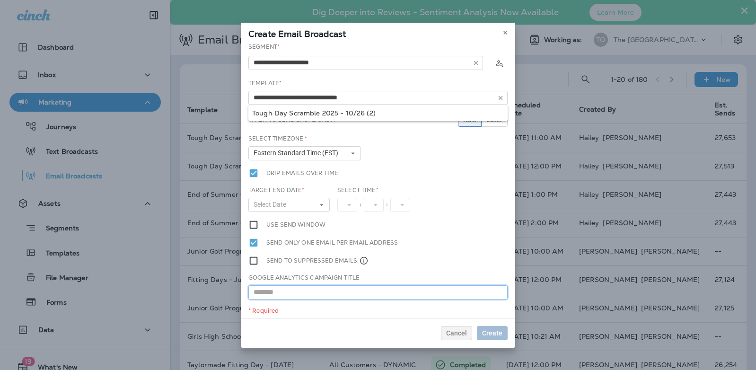
click at [311, 293] on input "text" at bounding box center [377, 292] width 259 height 14
paste input "**********"
type input "**********"
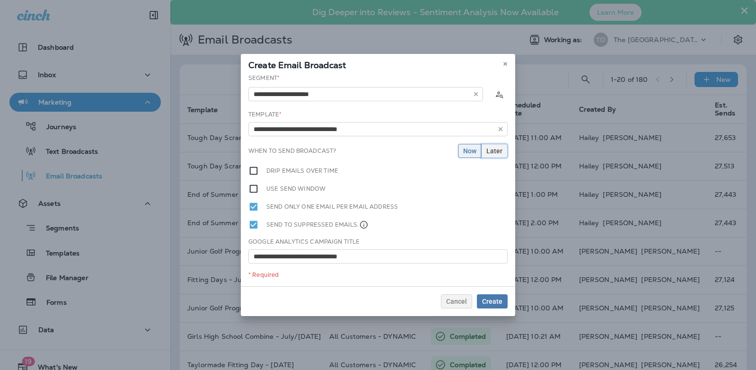
click at [494, 153] on span "Later" at bounding box center [494, 151] width 16 height 7
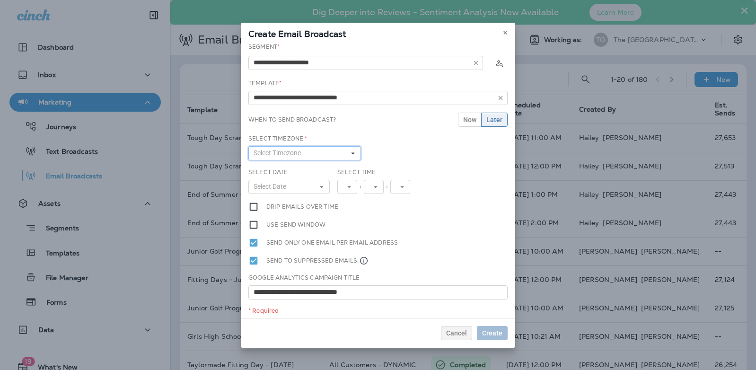
click at [282, 158] on button "Select Timezone" at bounding box center [304, 153] width 113 height 14
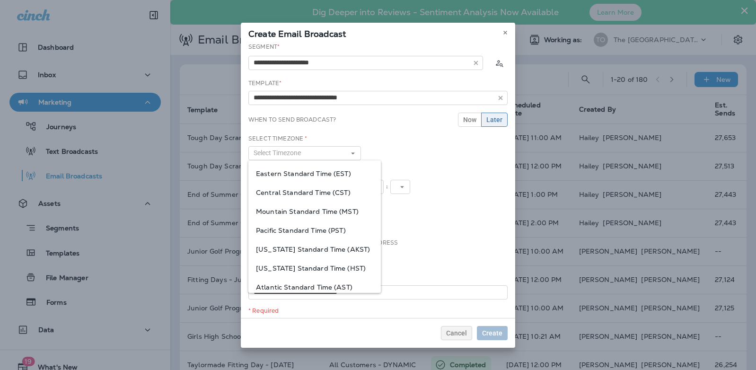
click at [282, 170] on span "Eastern Standard Time (EST)" at bounding box center [314, 174] width 117 height 8
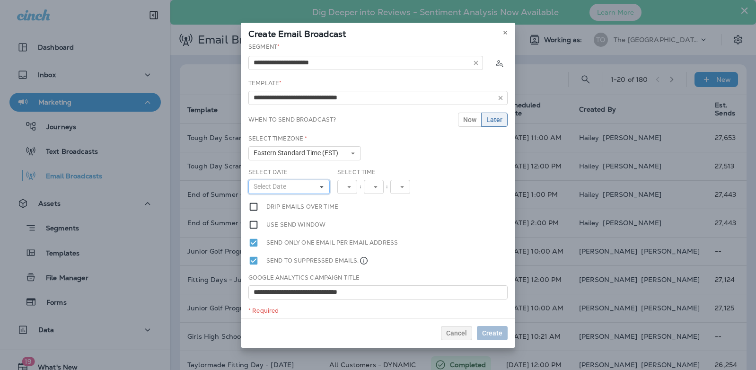
click at [281, 184] on span "Select Date" at bounding box center [272, 187] width 36 height 8
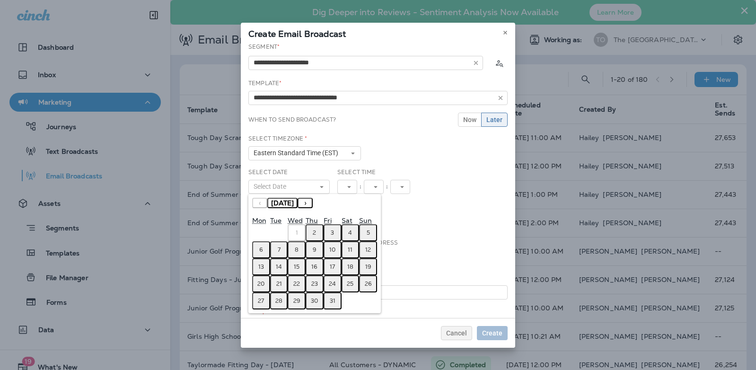
click at [315, 234] on abbr "2" at bounding box center [314, 233] width 3 height 8
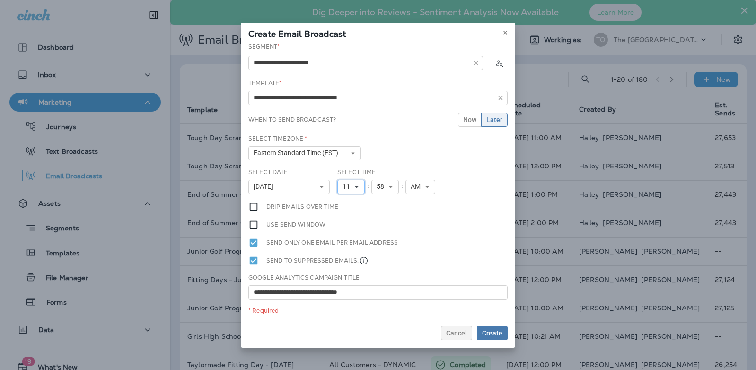
click at [357, 187] on icon at bounding box center [357, 187] width 6 height 6
click at [464, 123] on span "Now" at bounding box center [469, 119] width 13 height 7
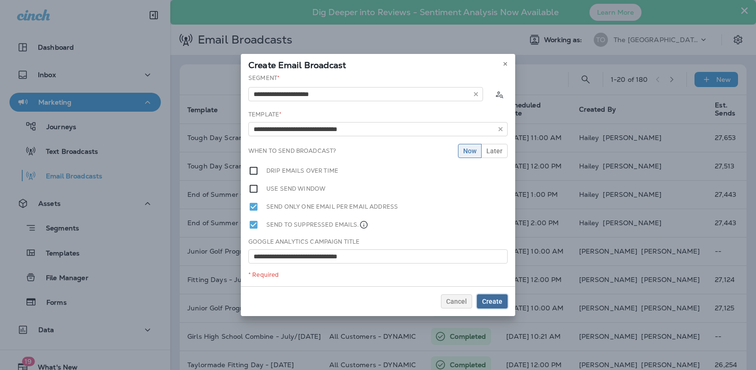
click at [490, 298] on span "Create" at bounding box center [492, 301] width 20 height 7
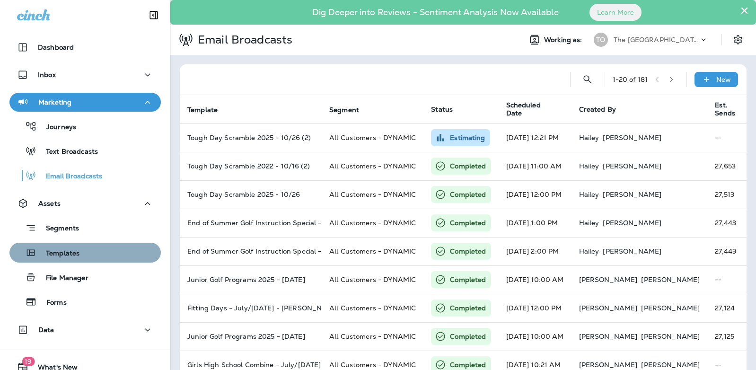
click at [56, 259] on div "Templates" at bounding box center [46, 252] width 66 height 14
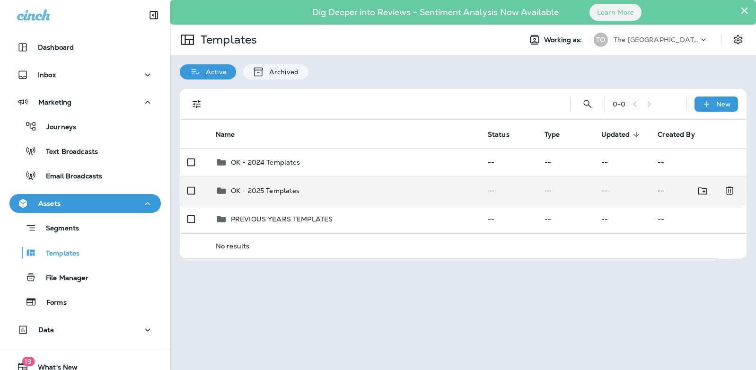
click at [252, 189] on p "OK - 2025 Templates" at bounding box center [265, 191] width 69 height 8
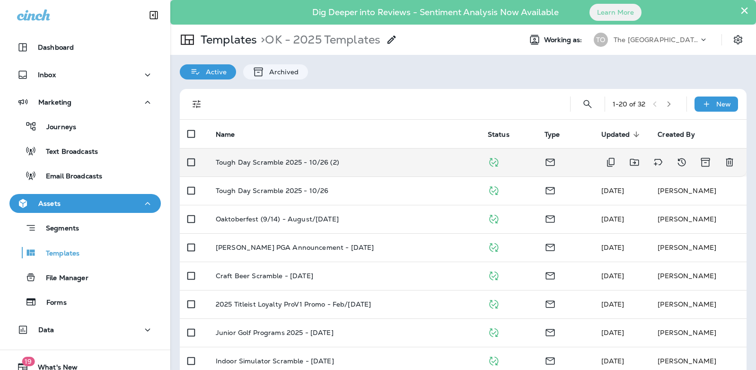
click at [258, 166] on p "Tough Day Scramble 2025 - 10/26 (2)" at bounding box center [277, 162] width 123 height 8
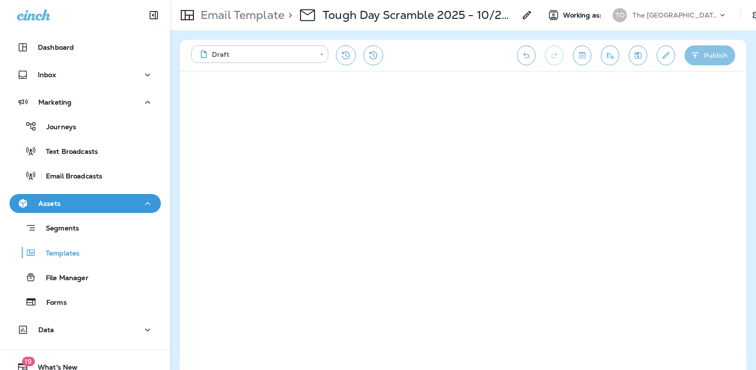
click at [702, 60] on button "Publish" at bounding box center [709, 55] width 51 height 20
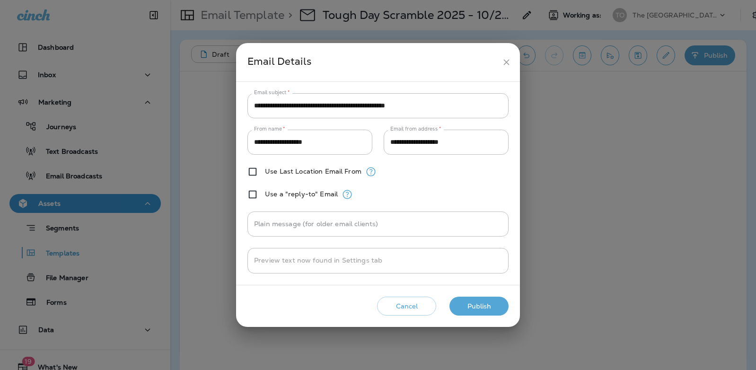
click at [475, 313] on button "Publish" at bounding box center [478, 306] width 59 height 19
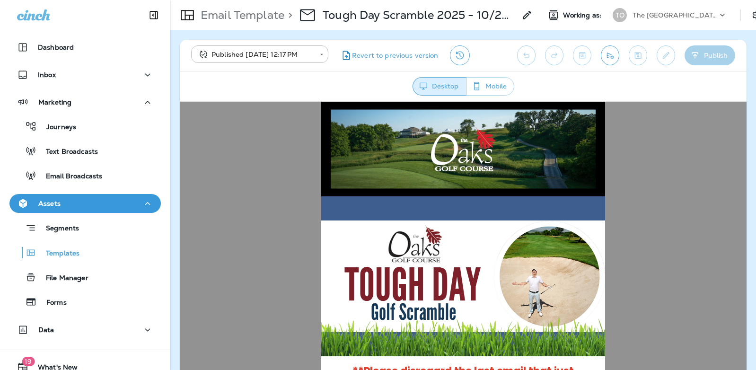
click at [93, 163] on div "Journeys Text Broadcasts Email Broadcasts" at bounding box center [84, 149] width 151 height 74
click at [92, 169] on div "Email Broadcasts" at bounding box center [57, 175] width 89 height 14
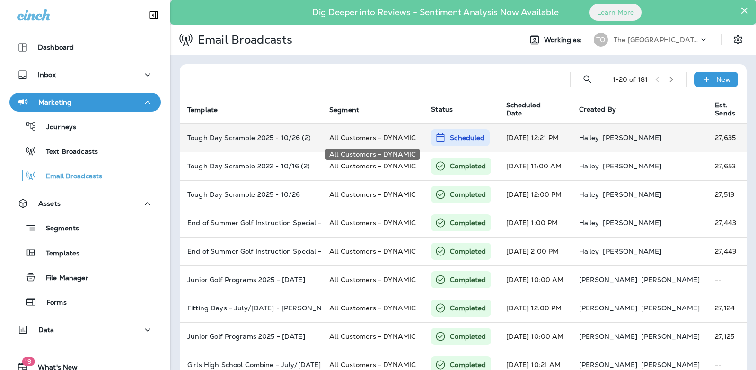
click at [387, 139] on span "All Customers - DYNAMIC" at bounding box center [372, 137] width 87 height 9
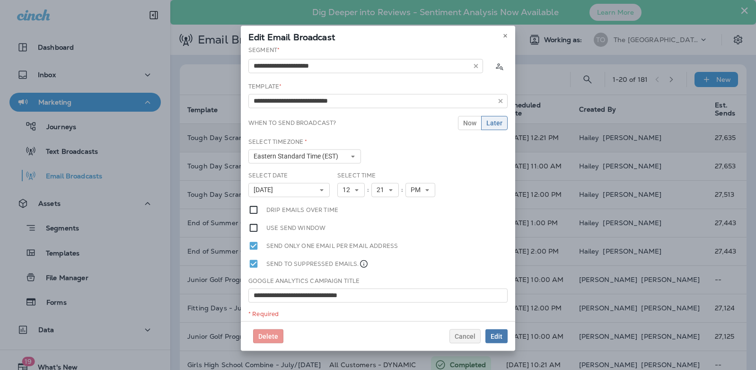
type input "**********"
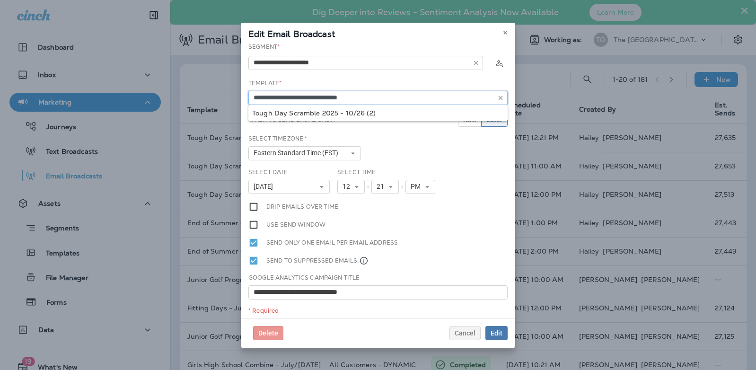
click at [373, 96] on input "**********" at bounding box center [377, 98] width 259 height 14
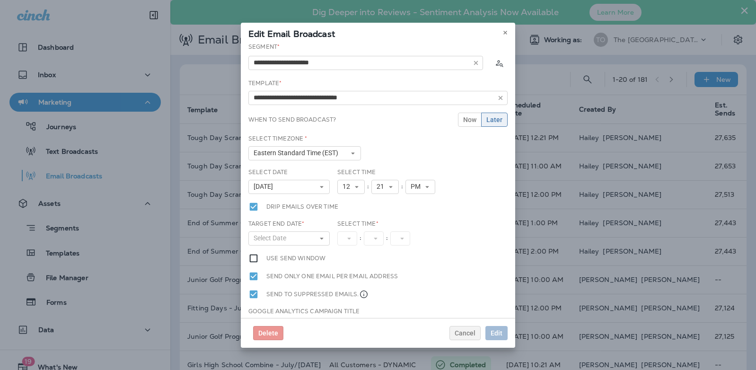
click at [413, 154] on div "Select Timezone * Eastern Standard Time (EST) Eastern Standard Time (EST) Centr…" at bounding box center [378, 151] width 267 height 34
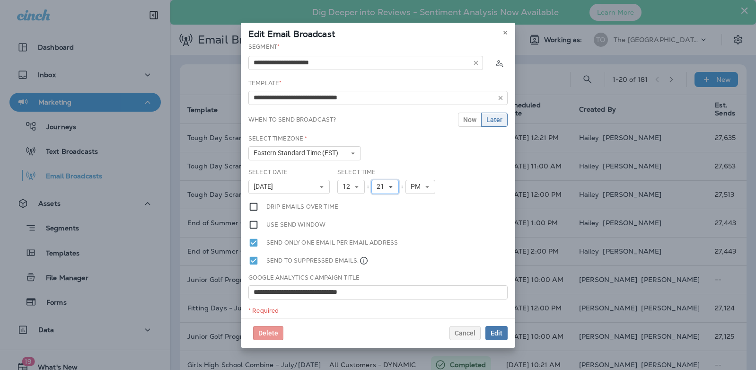
click at [391, 181] on button "21" at bounding box center [384, 187] width 27 height 14
click at [447, 220] on div "Use send window" at bounding box center [377, 224] width 259 height 10
click at [502, 333] on span "Edit" at bounding box center [497, 333] width 12 height 7
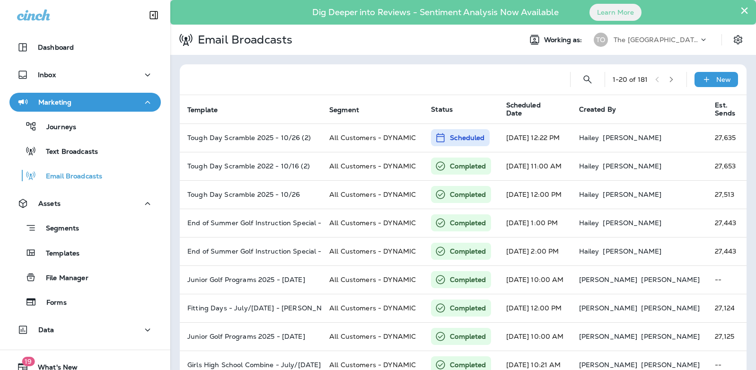
click at [306, 77] on div at bounding box center [374, 79] width 375 height 30
click at [294, 75] on div at bounding box center [374, 79] width 375 height 30
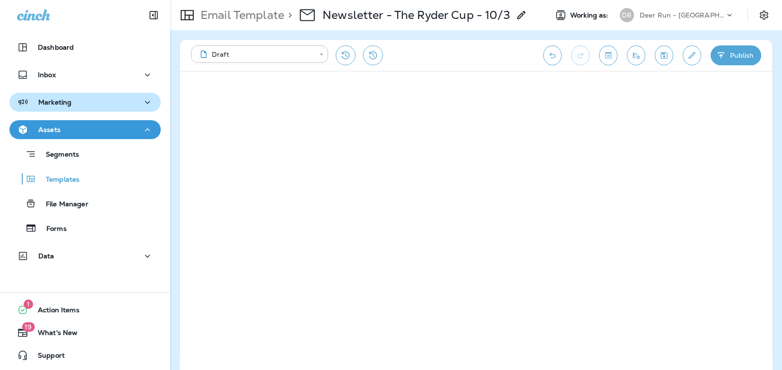
click at [58, 110] on button "Marketing" at bounding box center [84, 102] width 151 height 19
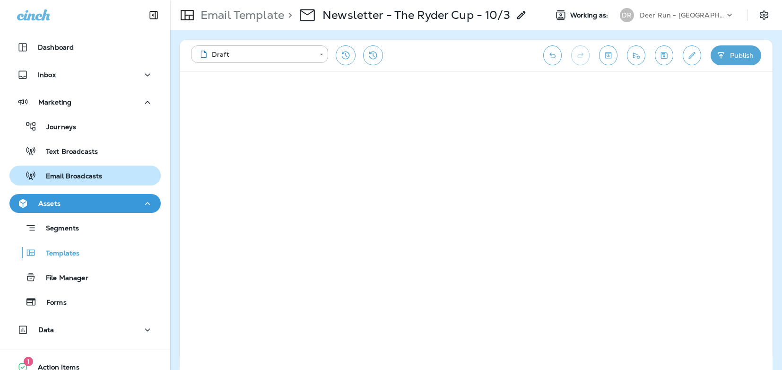
click at [61, 185] on button "Email Broadcasts" at bounding box center [84, 176] width 151 height 20
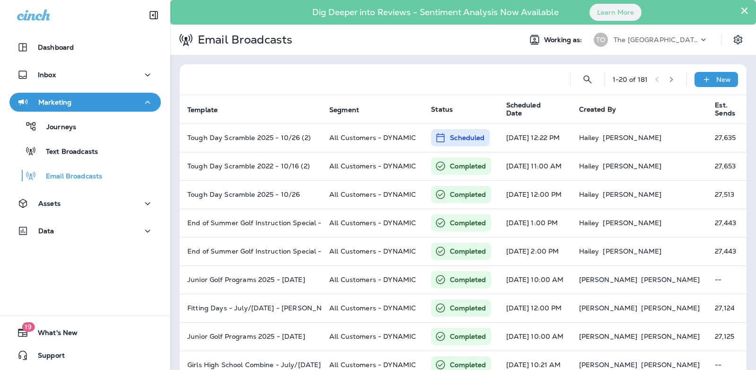
click at [265, 71] on div at bounding box center [374, 79] width 375 height 30
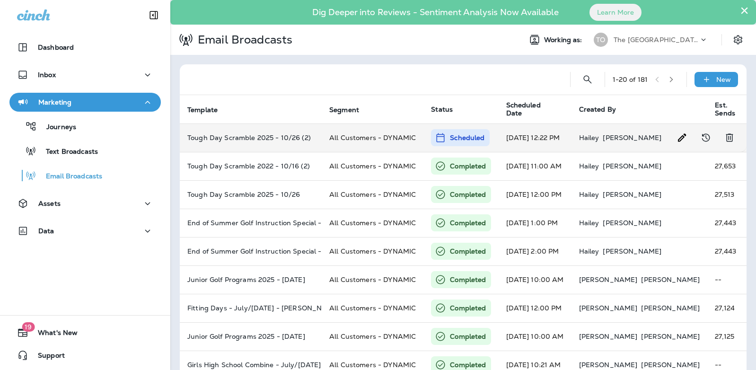
click at [273, 144] on td "Tough Day Scramble 2025 - 10/26 (2)" at bounding box center [251, 137] width 142 height 28
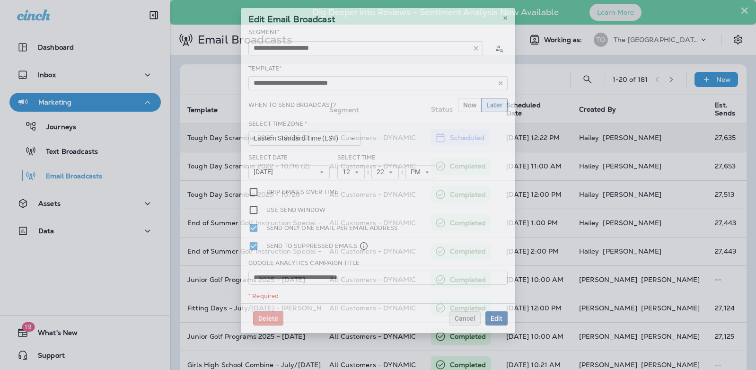
type input "**********"
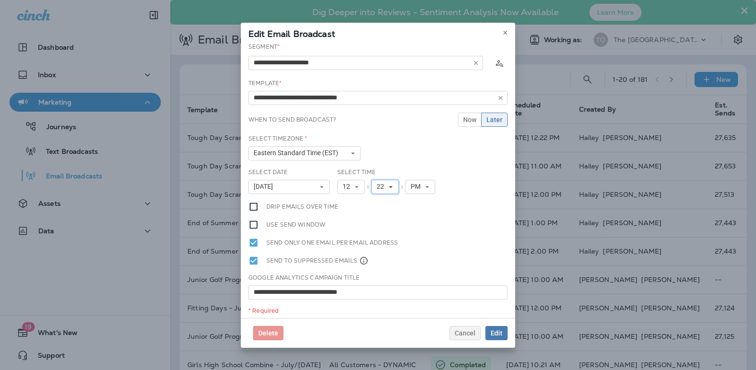
click at [382, 183] on span "22" at bounding box center [382, 187] width 11 height 8
click at [383, 263] on link "20" at bounding box center [384, 266] width 27 height 11
click at [470, 217] on div "**********" at bounding box center [378, 180] width 274 height 275
click at [499, 332] on span "Edit" at bounding box center [497, 333] width 12 height 7
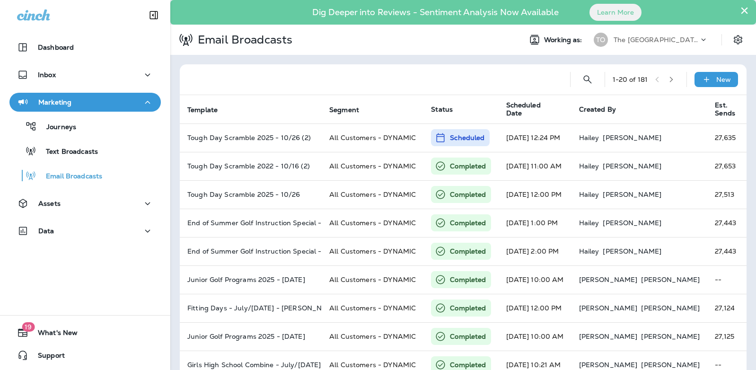
click at [324, 49] on div "Email Broadcasts" at bounding box center [341, 40] width 343 height 24
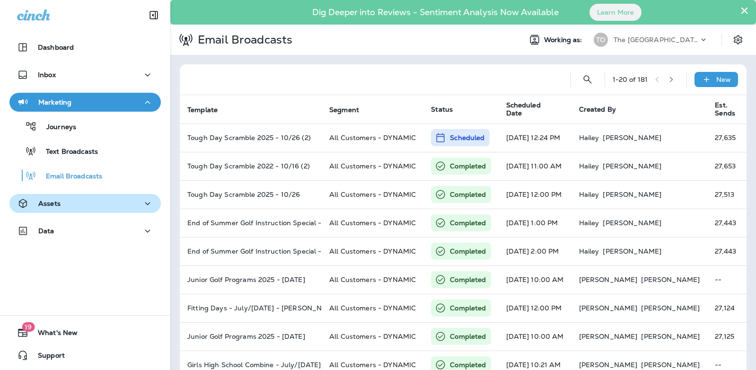
click at [62, 207] on div "Assets" at bounding box center [85, 204] width 136 height 12
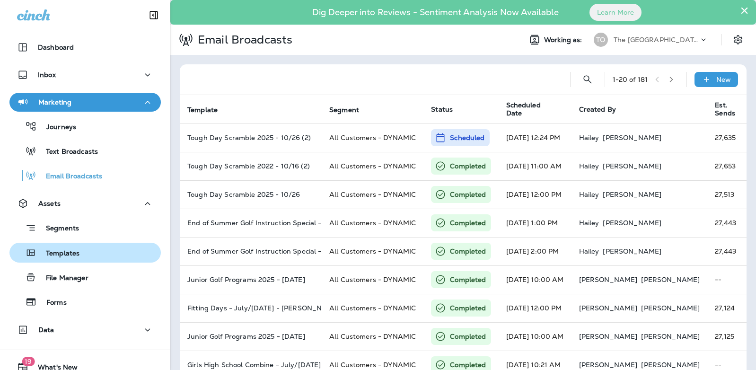
click at [65, 255] on p "Templates" at bounding box center [57, 253] width 43 height 9
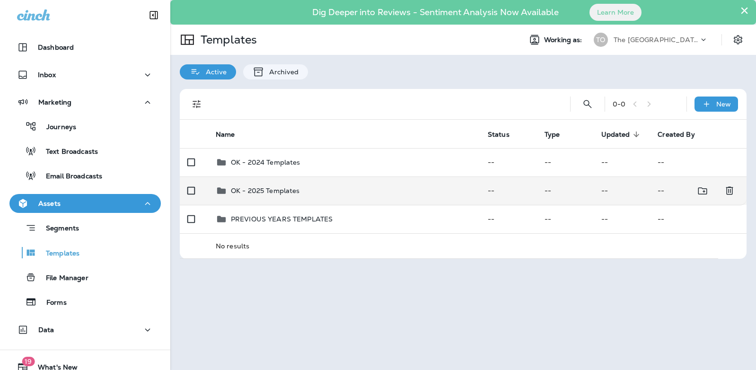
click at [260, 184] on td "OK - 2025 Templates" at bounding box center [344, 190] width 272 height 28
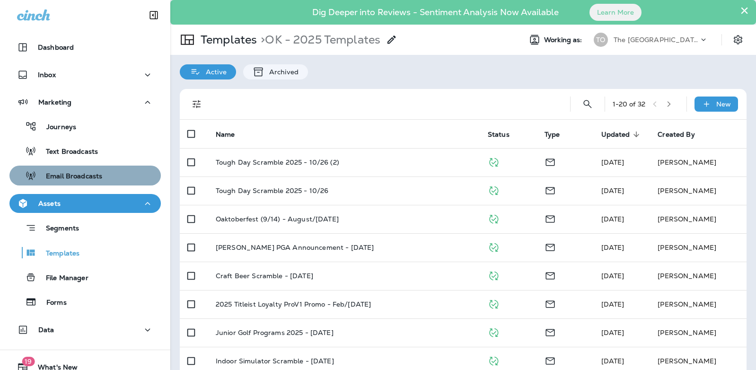
click at [87, 178] on p "Email Broadcasts" at bounding box center [69, 176] width 66 height 9
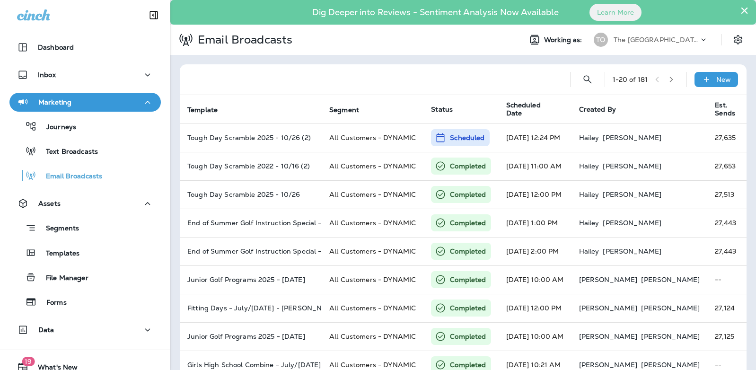
click at [307, 74] on div at bounding box center [374, 79] width 375 height 30
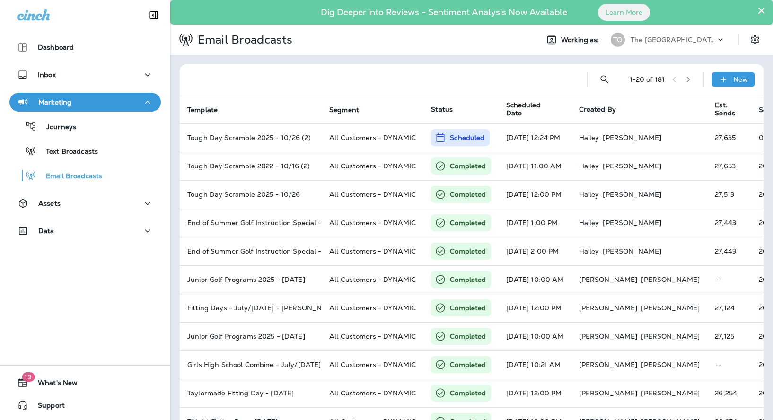
click at [400, 54] on div "Email Broadcasts Working as: TO The Oaks Golf Course" at bounding box center [471, 40] width 603 height 30
